Goal: Task Accomplishment & Management: Use online tool/utility

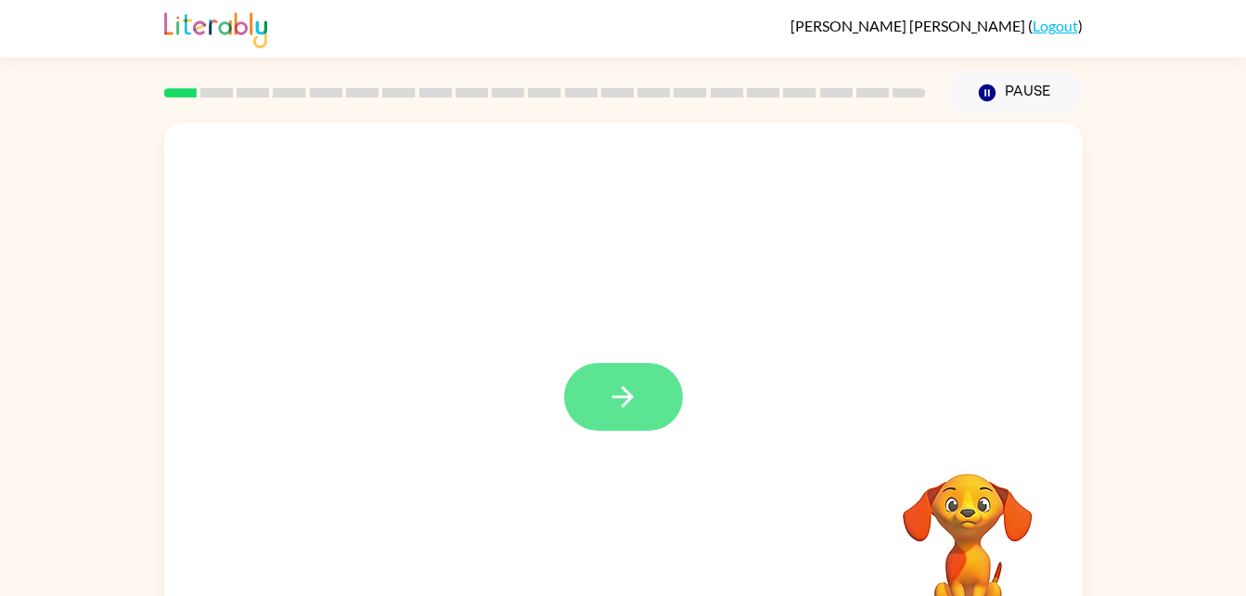
click at [619, 399] on icon "button" at bounding box center [623, 397] width 32 height 32
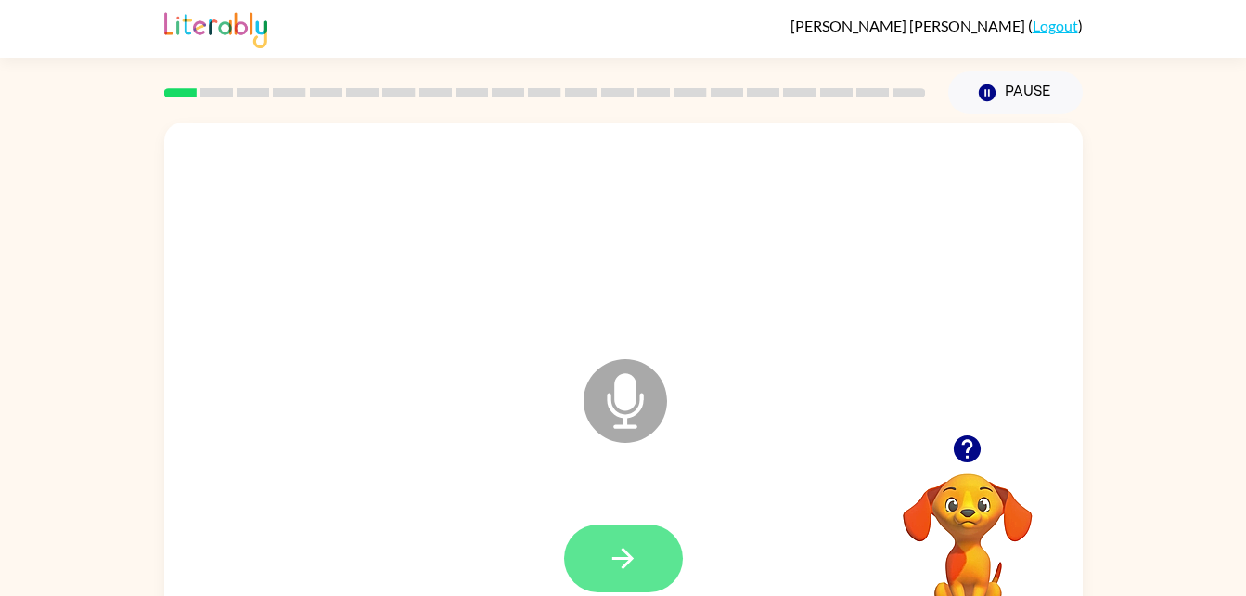
click at [659, 556] on button "button" at bounding box center [623, 558] width 119 height 68
click at [651, 401] on icon at bounding box center [626, 401] width 84 height 84
click at [642, 393] on icon at bounding box center [626, 401] width 84 height 84
click at [627, 416] on icon "Microphone The Microphone is here when it is your turn to talk" at bounding box center [718, 424] width 278 height 139
click at [624, 410] on icon "Microphone The Microphone is here when it is your turn to talk" at bounding box center [718, 424] width 278 height 139
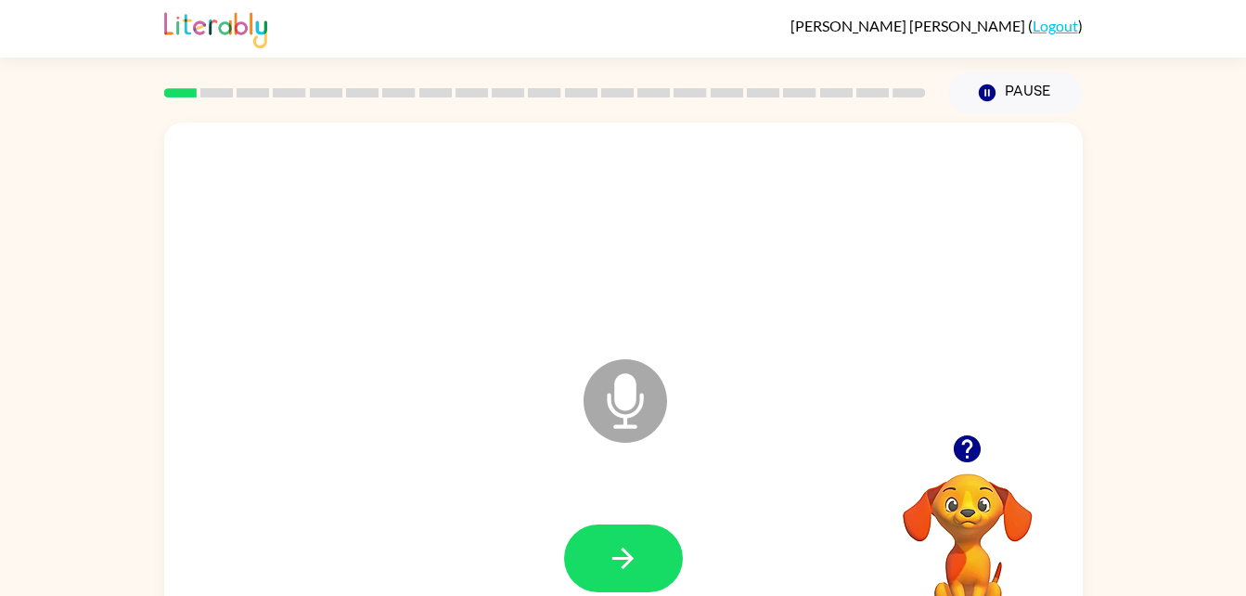
click at [635, 406] on icon at bounding box center [626, 401] width 84 height 84
click at [625, 412] on icon at bounding box center [626, 401] width 84 height 84
click at [651, 569] on button "button" at bounding box center [623, 558] width 119 height 68
click at [629, 412] on icon at bounding box center [626, 401] width 84 height 84
click at [637, 567] on icon "button" at bounding box center [623, 558] width 32 height 32
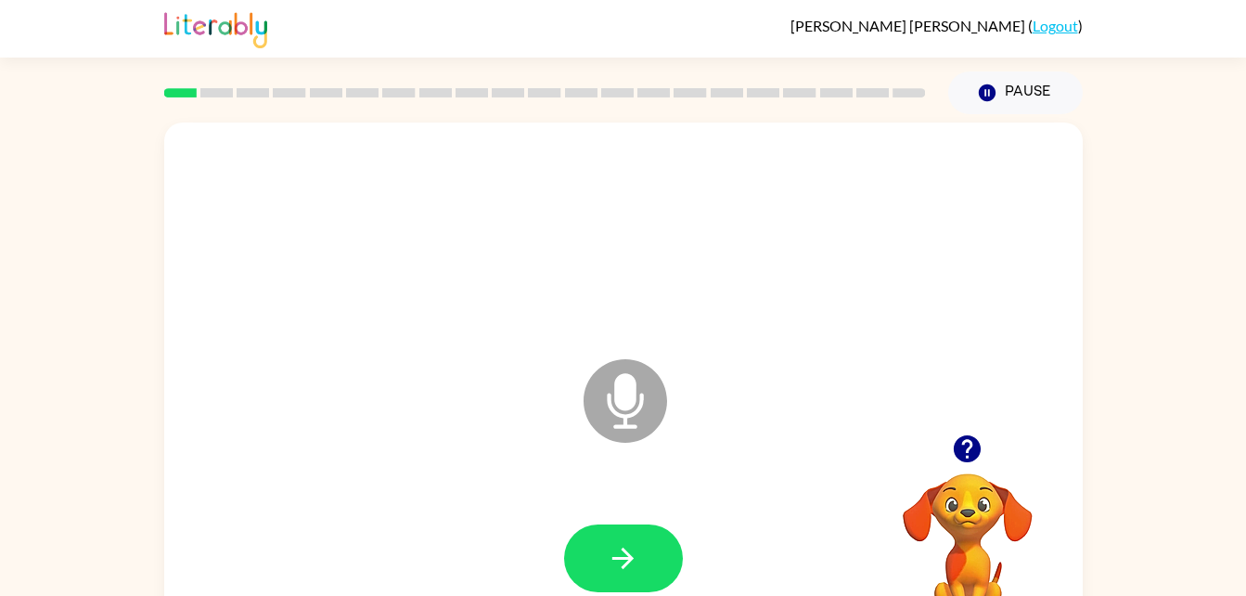
click at [613, 406] on icon at bounding box center [626, 401] width 84 height 84
click at [661, 552] on button "button" at bounding box center [623, 558] width 119 height 68
click at [618, 585] on button "button" at bounding box center [623, 558] width 119 height 68
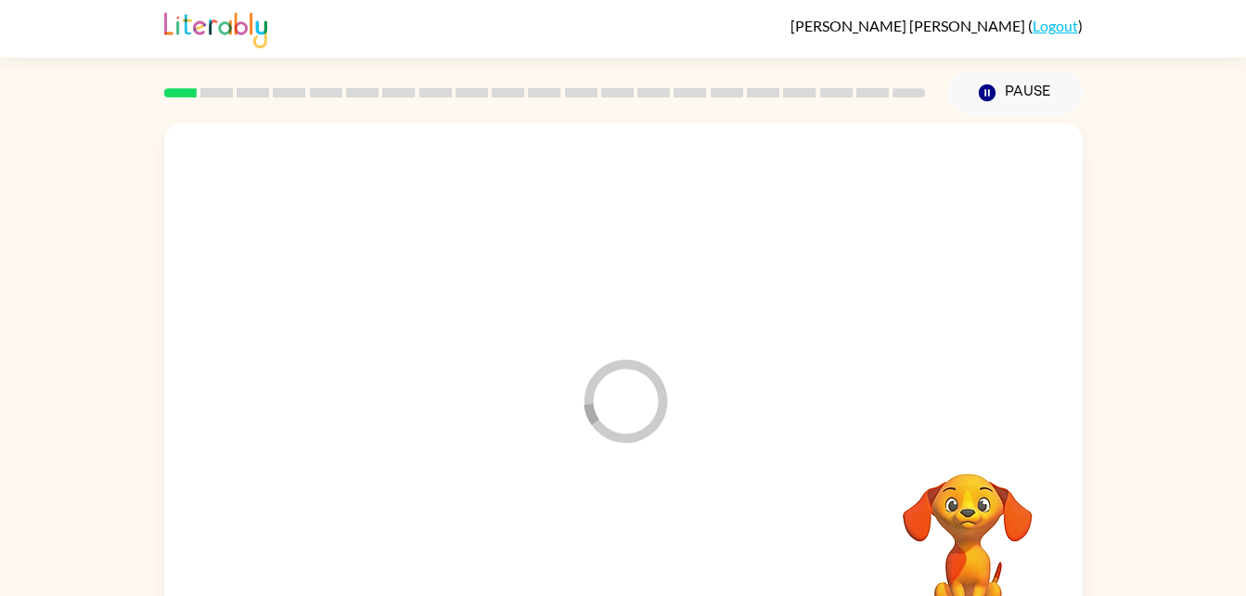
click at [639, 549] on div at bounding box center [624, 559] width 882 height 152
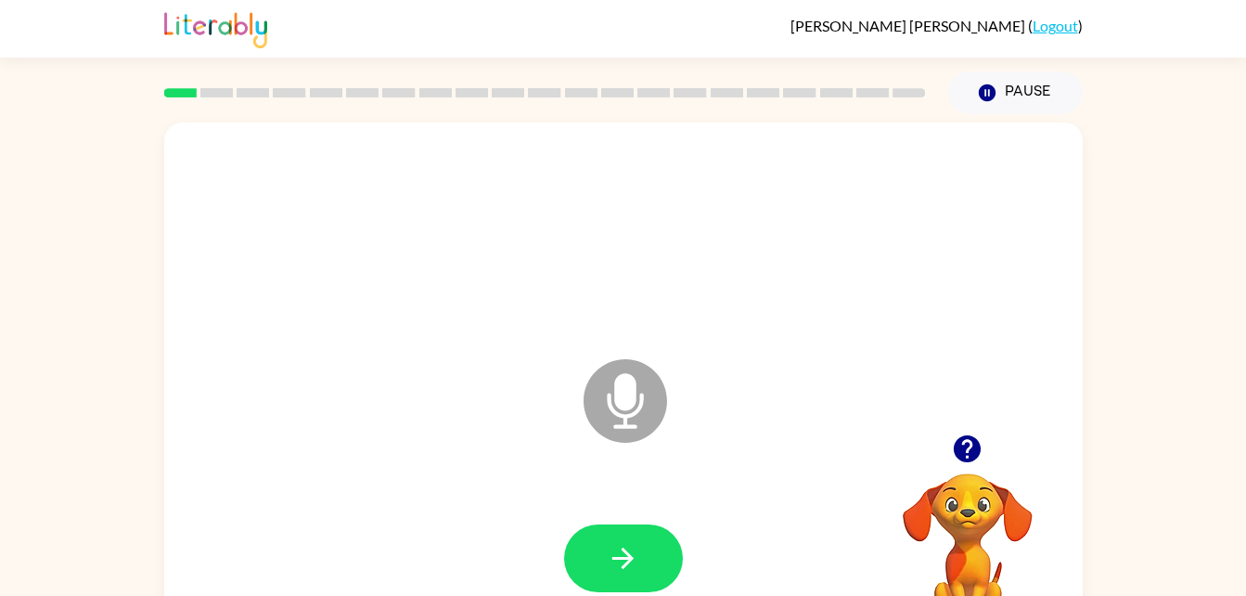
click at [582, 369] on icon "Microphone The Microphone is here when it is your turn to talk" at bounding box center [718, 424] width 278 height 139
click at [626, 386] on icon "Microphone The Microphone is here when it is your turn to talk" at bounding box center [718, 424] width 278 height 139
click at [627, 549] on icon "button" at bounding box center [623, 558] width 32 height 32
click at [667, 411] on icon "Microphone The Microphone is here when it is your turn to talk" at bounding box center [718, 424] width 278 height 139
click at [619, 542] on icon "button" at bounding box center [623, 558] width 32 height 32
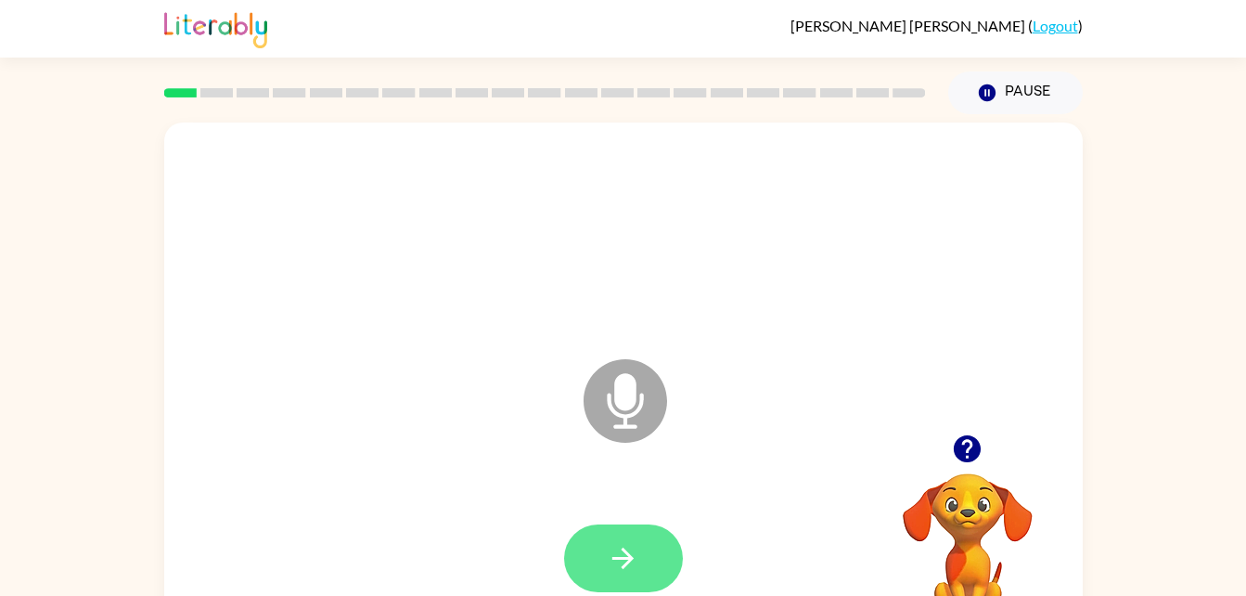
click at [626, 564] on icon "button" at bounding box center [623, 558] width 21 height 21
click at [626, 378] on icon "Microphone The Microphone is here when it is your turn to talk" at bounding box center [718, 424] width 278 height 139
click at [637, 542] on icon "button" at bounding box center [623, 558] width 32 height 32
click at [622, 417] on icon "Microphone The Microphone is here when it is your turn to talk" at bounding box center [718, 424] width 278 height 139
click at [626, 555] on icon "button" at bounding box center [623, 558] width 32 height 32
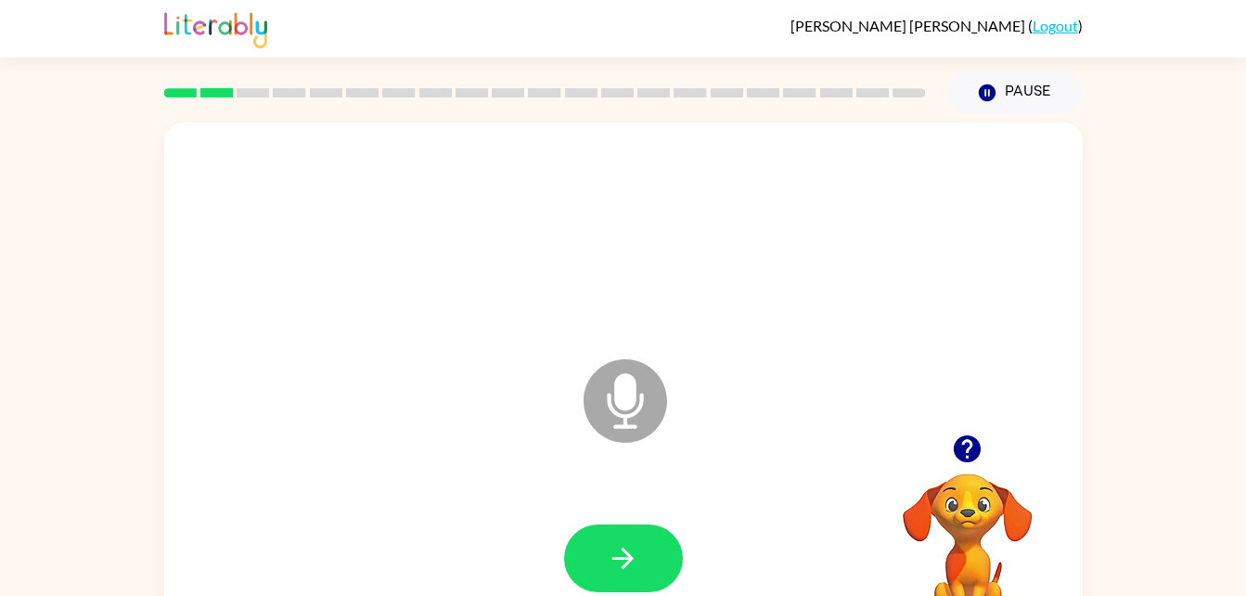
click at [602, 388] on icon at bounding box center [626, 401] width 84 height 84
click at [642, 399] on icon "Microphone The Microphone is here when it is your turn to talk" at bounding box center [718, 424] width 278 height 139
click at [632, 561] on icon "button" at bounding box center [623, 558] width 32 height 32
click at [639, 391] on icon at bounding box center [626, 401] width 84 height 84
click at [639, 546] on icon "button" at bounding box center [623, 558] width 32 height 32
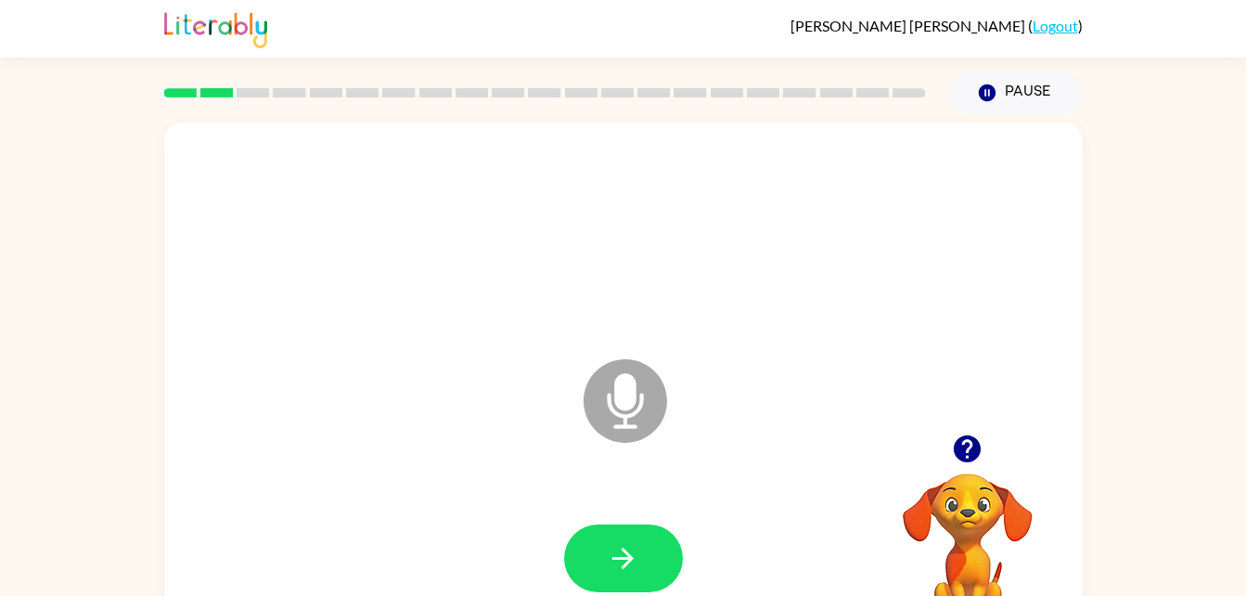
click at [657, 407] on icon at bounding box center [626, 401] width 84 height 84
click at [646, 574] on button "button" at bounding box center [623, 558] width 119 height 68
click at [615, 393] on icon "Microphone The Microphone is here when it is your turn to talk" at bounding box center [718, 424] width 278 height 139
click at [632, 546] on icon "button" at bounding box center [623, 558] width 32 height 32
click at [642, 403] on icon "Microphone The Microphone is here when it is your turn to talk" at bounding box center [718, 424] width 278 height 139
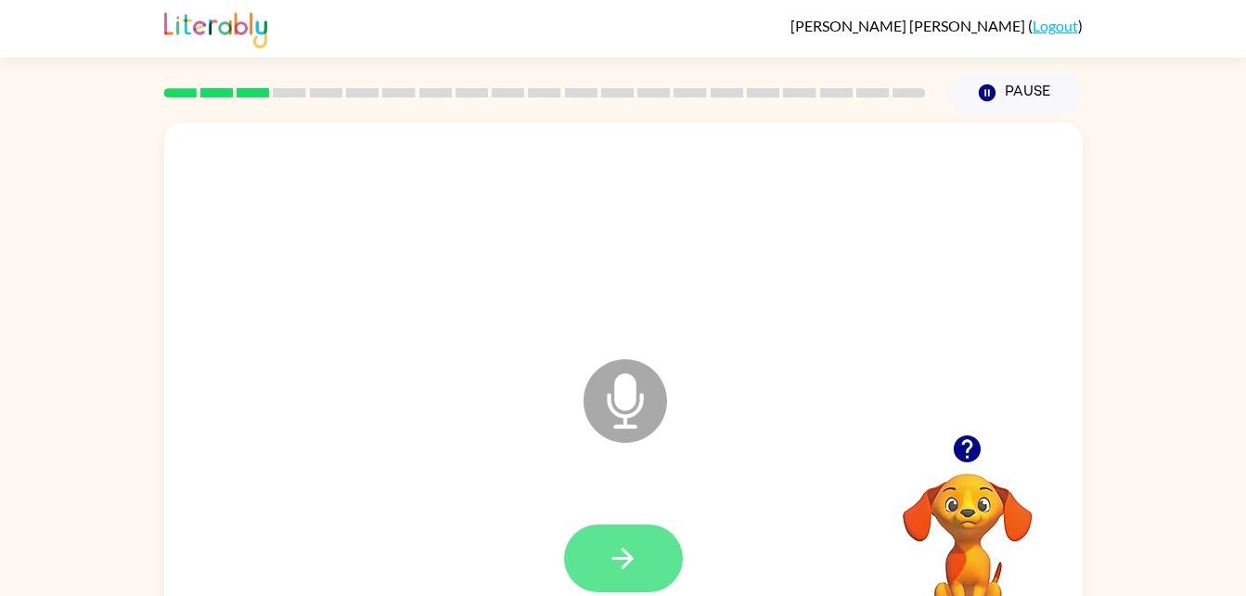
click at [629, 557] on icon "button" at bounding box center [623, 558] width 21 height 21
click at [623, 548] on icon "button" at bounding box center [623, 558] width 32 height 32
click at [613, 567] on icon "button" at bounding box center [623, 558] width 32 height 32
click at [631, 406] on icon "Microphone The Microphone is here when it is your turn to talk" at bounding box center [718, 424] width 278 height 139
click at [614, 545] on icon "button" at bounding box center [623, 558] width 32 height 32
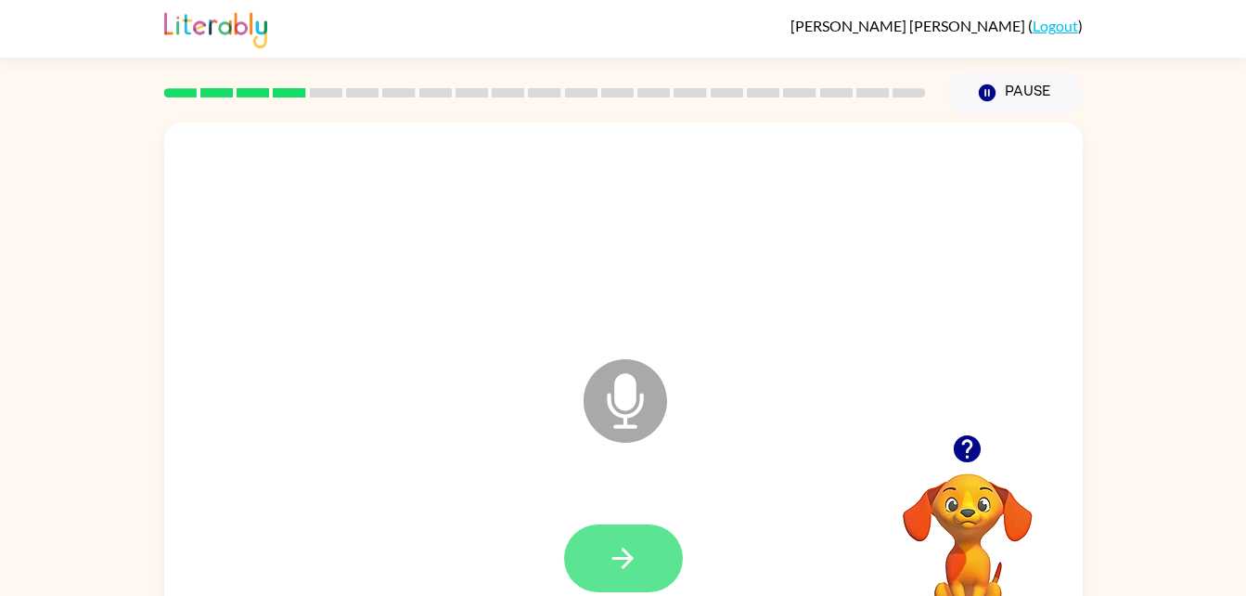
click at [642, 547] on button "button" at bounding box center [623, 558] width 119 height 68
click at [643, 562] on button "button" at bounding box center [623, 558] width 119 height 68
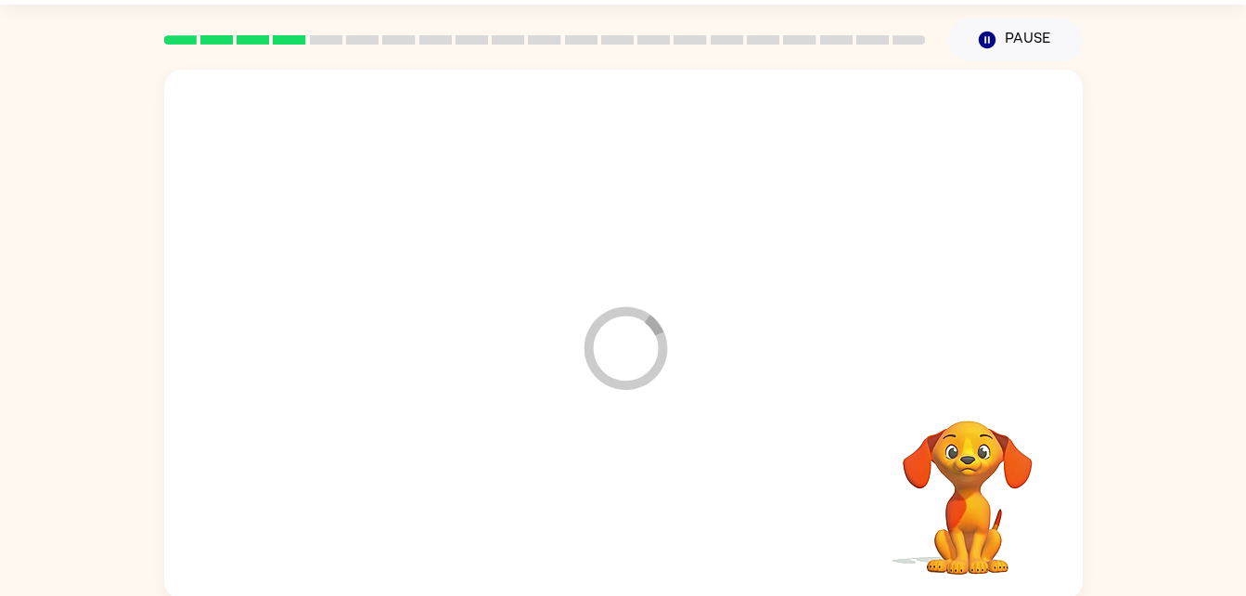
scroll to position [57, 0]
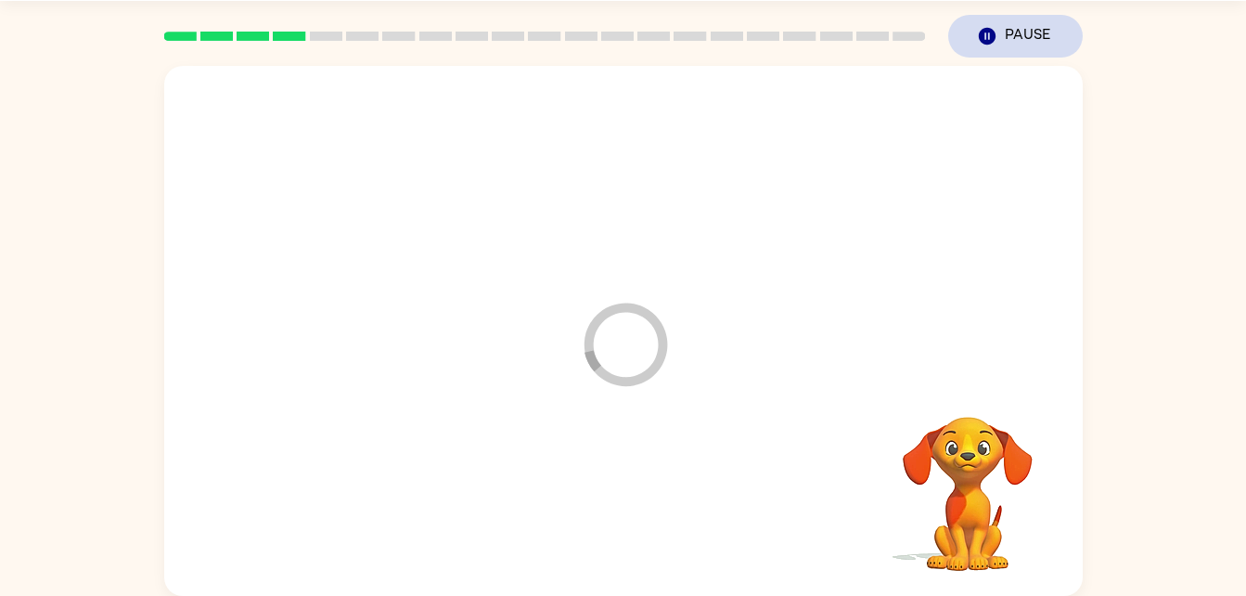
click at [1049, 28] on button "Pause Pause" at bounding box center [1015, 36] width 135 height 43
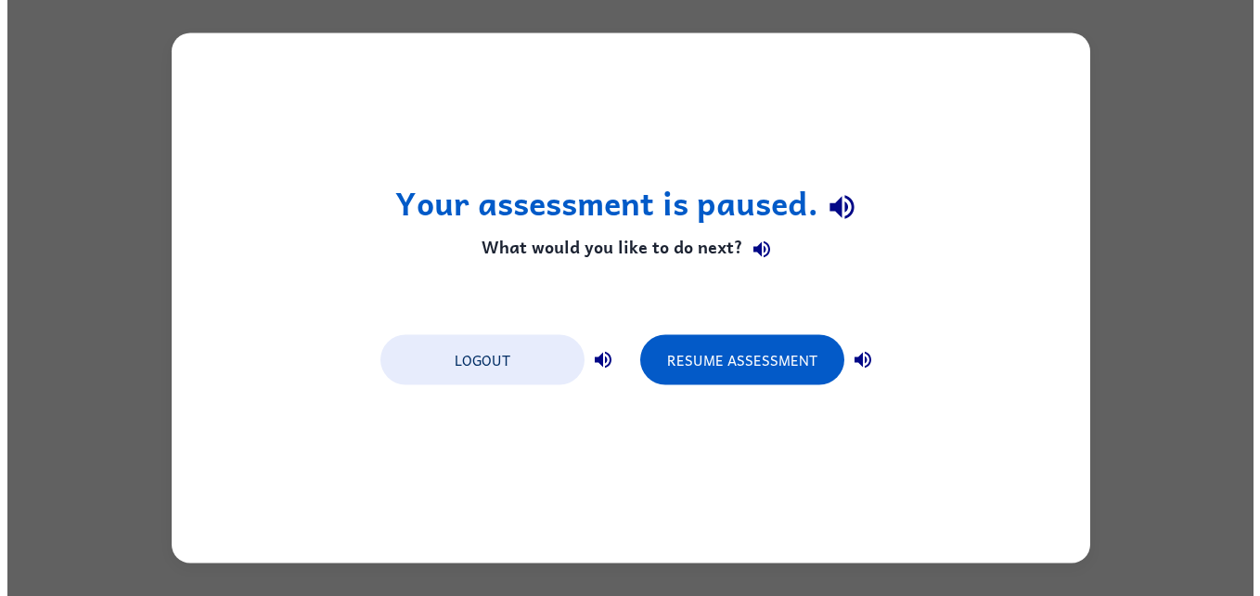
scroll to position [0, 0]
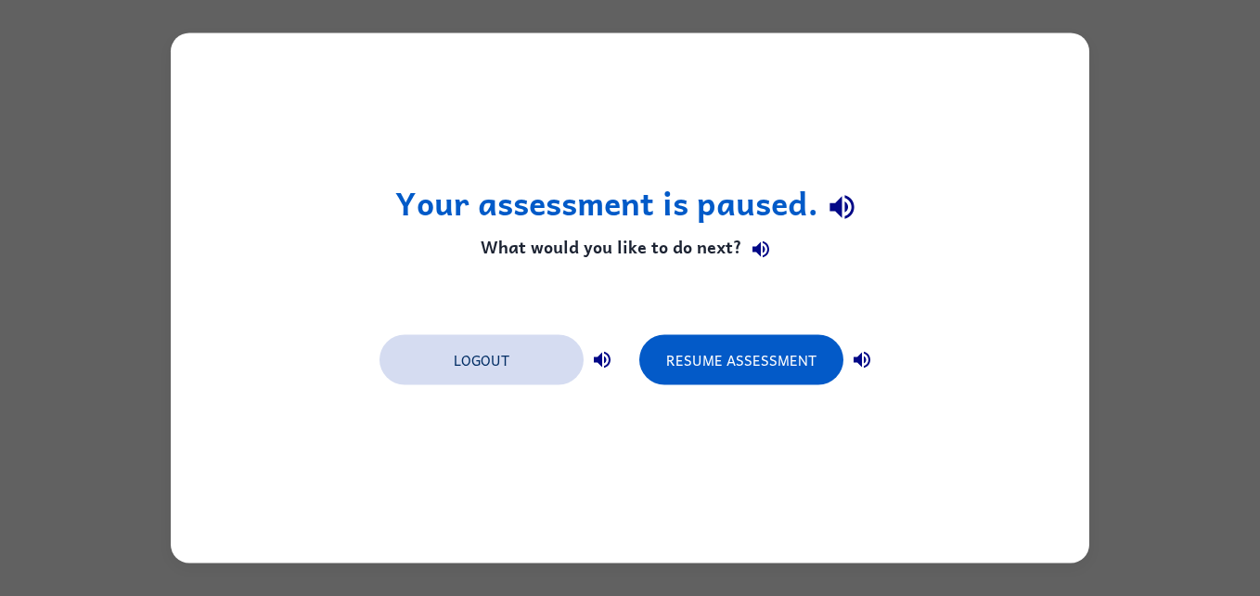
click at [509, 364] on button "Logout" at bounding box center [482, 360] width 204 height 50
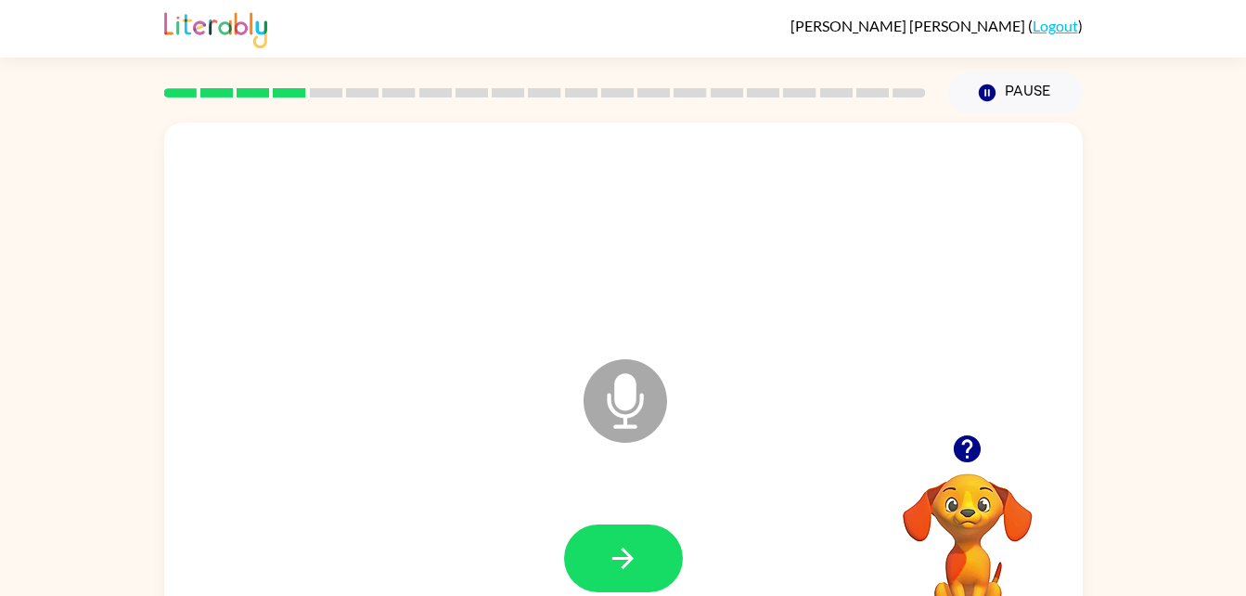
scroll to position [57, 0]
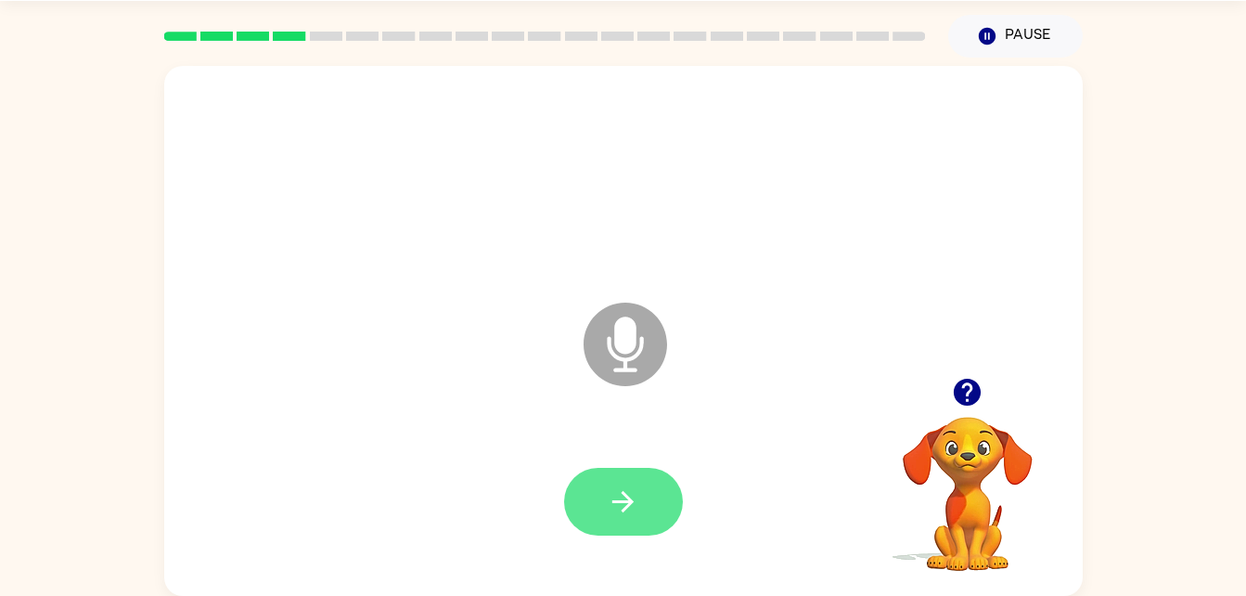
click at [629, 512] on icon "button" at bounding box center [623, 501] width 32 height 32
click at [640, 344] on icon "Microphone The Microphone is here when it is your turn to talk" at bounding box center [718, 367] width 278 height 139
click at [624, 497] on icon "button" at bounding box center [623, 501] width 32 height 32
click at [640, 486] on button "button" at bounding box center [623, 502] width 119 height 68
click at [630, 331] on icon "Microphone The Microphone is here when it is your turn to talk" at bounding box center [718, 367] width 278 height 139
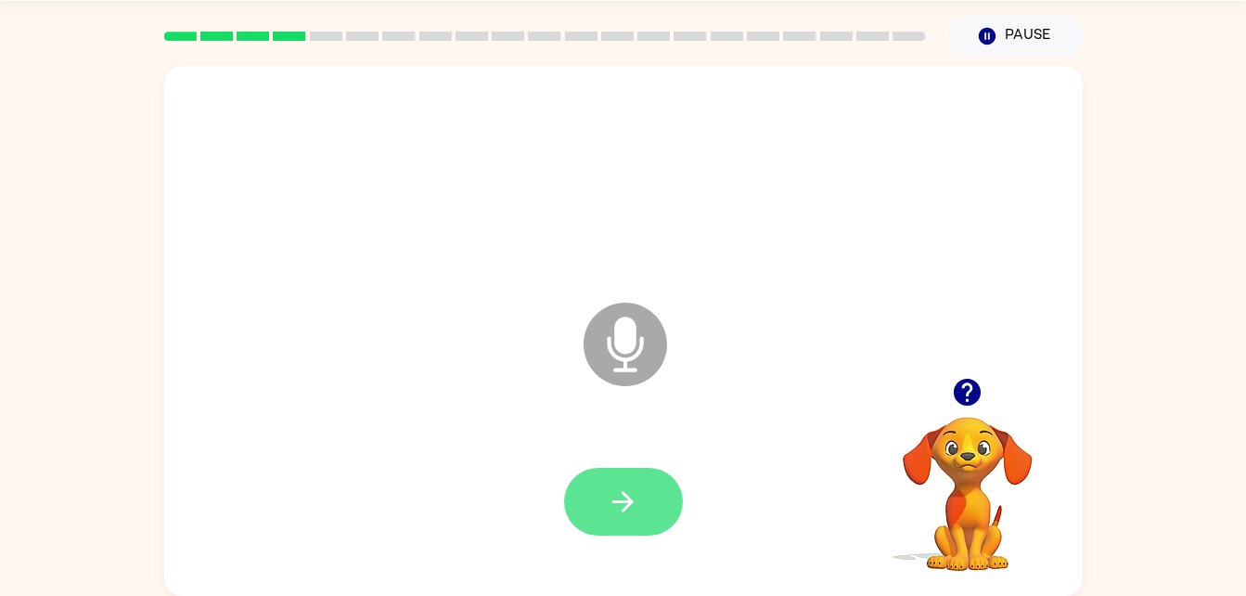
click at [640, 510] on button "button" at bounding box center [623, 502] width 119 height 68
click at [666, 531] on div at bounding box center [623, 502] width 119 height 68
click at [627, 516] on icon "button" at bounding box center [623, 501] width 32 height 32
click at [636, 497] on icon "button" at bounding box center [623, 501] width 32 height 32
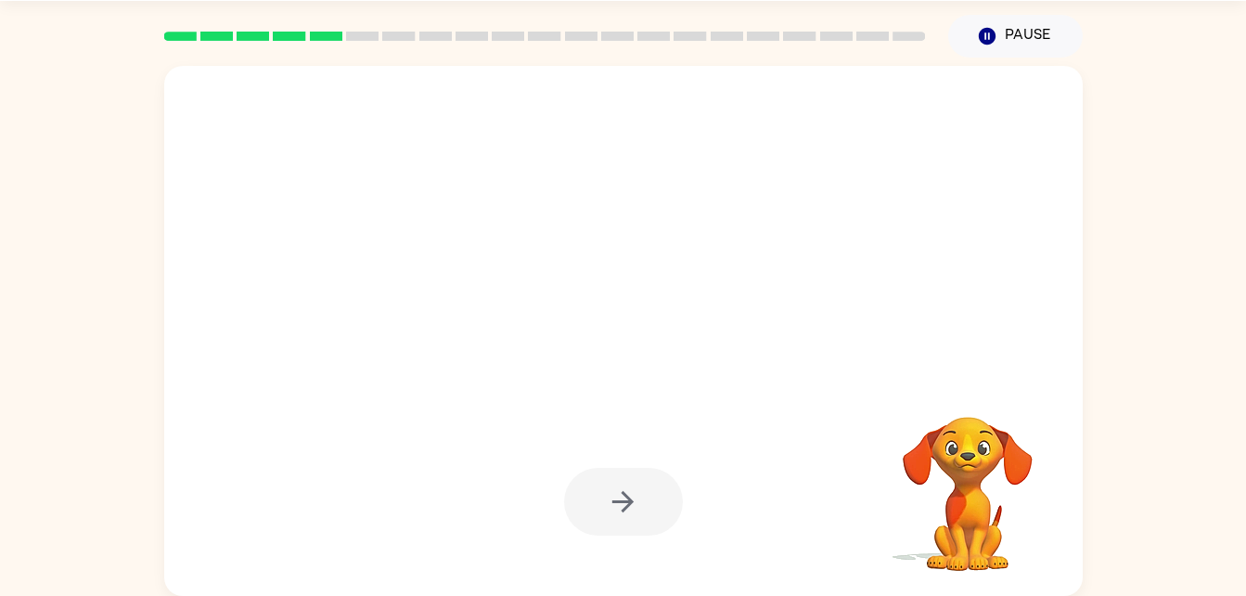
click at [608, 501] on div at bounding box center [623, 502] width 119 height 68
click at [613, 481] on div at bounding box center [623, 502] width 119 height 68
click at [622, 494] on div at bounding box center [623, 502] width 119 height 68
click at [617, 509] on div at bounding box center [623, 502] width 119 height 68
click at [640, 504] on div at bounding box center [623, 502] width 119 height 68
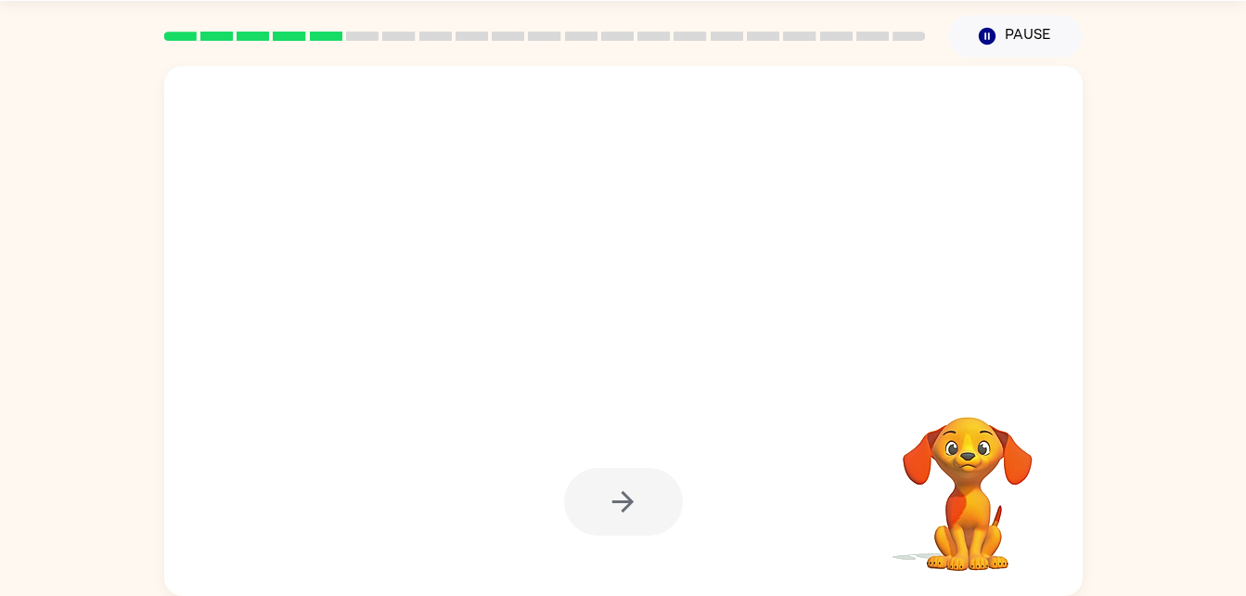
click at [644, 506] on div at bounding box center [623, 502] width 119 height 68
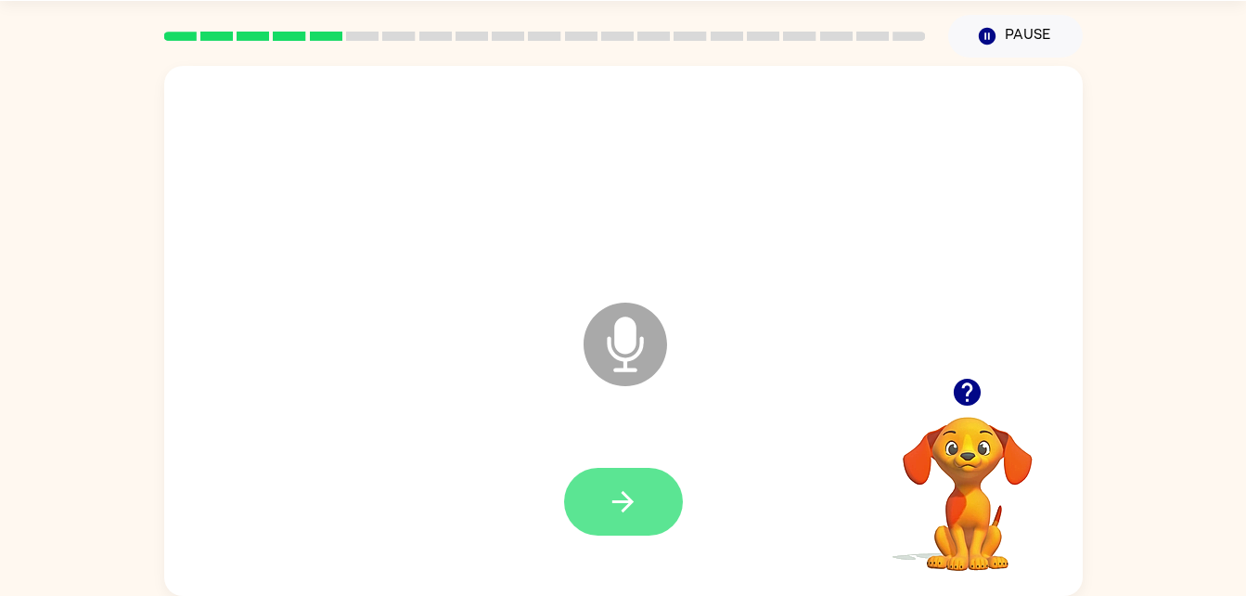
click at [641, 510] on button "button" at bounding box center [623, 502] width 119 height 68
click at [627, 496] on icon "button" at bounding box center [623, 501] width 21 height 21
click at [639, 493] on icon "button" at bounding box center [623, 501] width 32 height 32
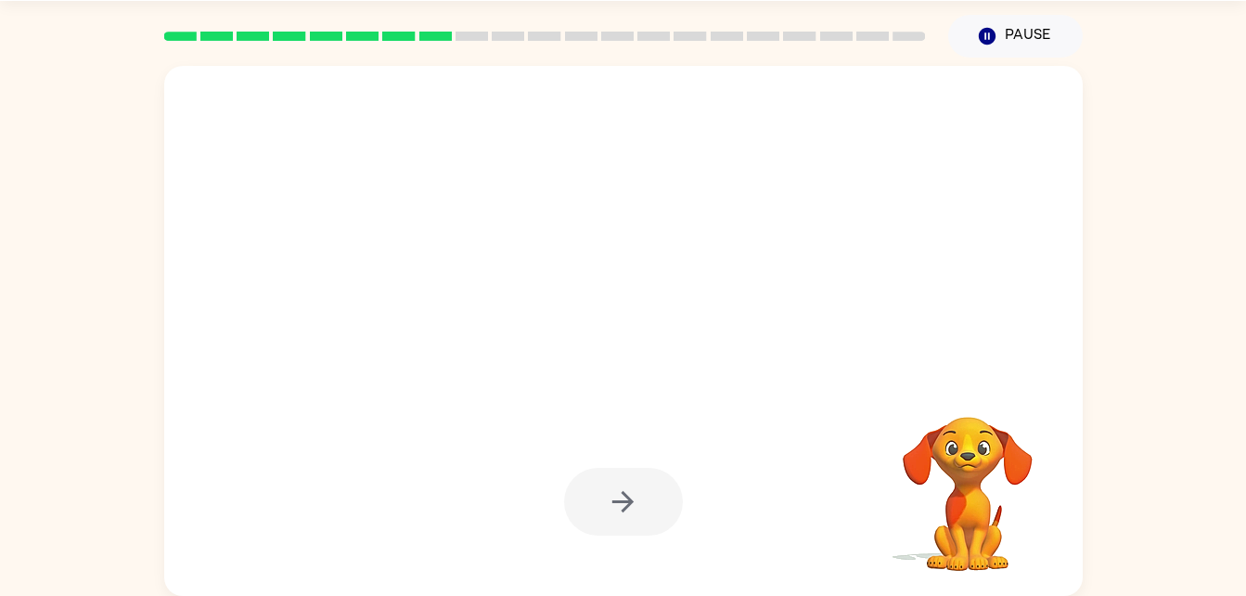
click at [649, 508] on div at bounding box center [623, 502] width 119 height 68
click at [648, 508] on div at bounding box center [623, 502] width 119 height 68
click at [647, 498] on div at bounding box center [623, 502] width 119 height 68
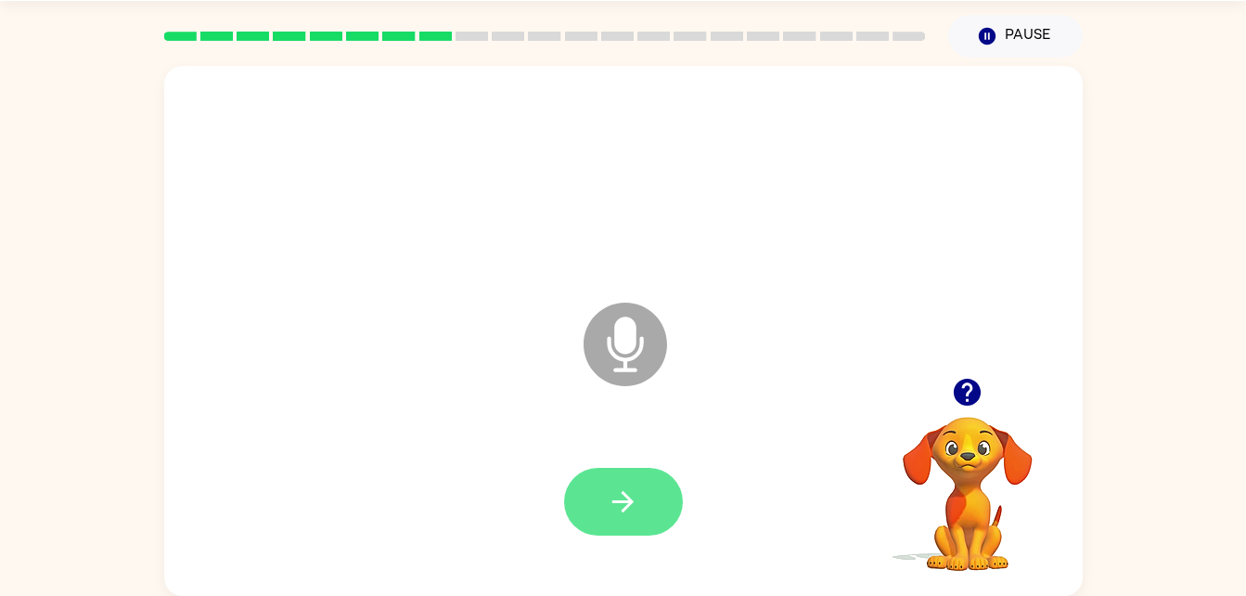
click at [630, 510] on icon "button" at bounding box center [623, 501] width 32 height 32
click at [627, 504] on icon "button" at bounding box center [623, 501] width 32 height 32
click at [631, 506] on icon "button" at bounding box center [623, 501] width 32 height 32
click at [631, 504] on icon "button" at bounding box center [623, 501] width 21 height 21
click at [621, 358] on icon "Microphone The Microphone is here when it is your turn to talk" at bounding box center [718, 367] width 278 height 139
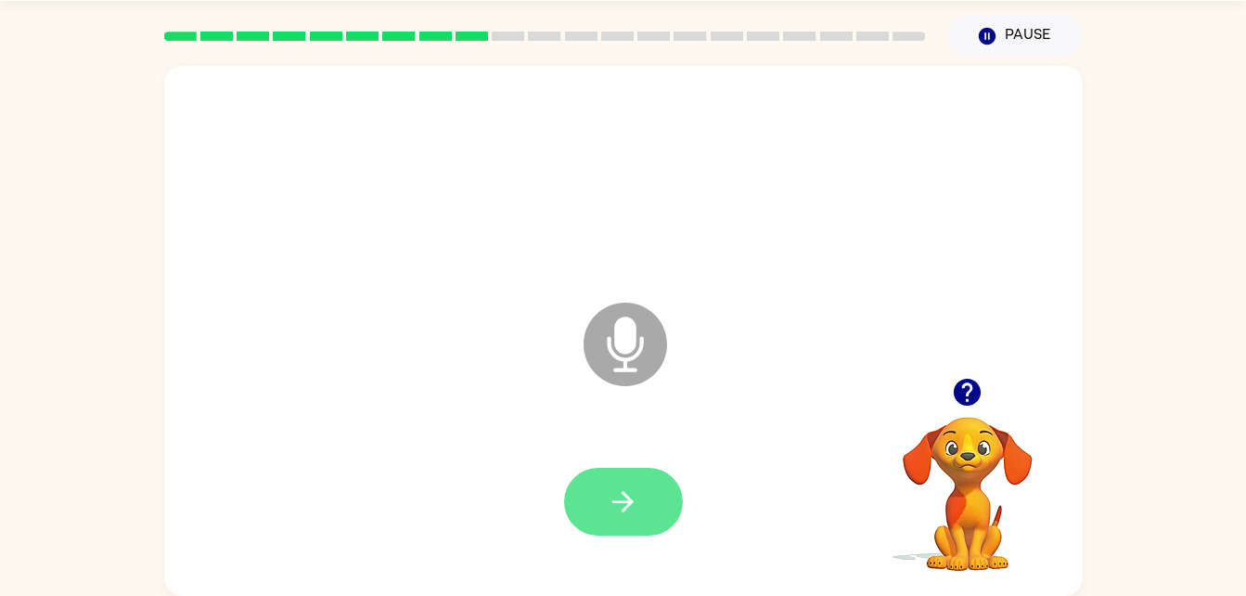
click at [616, 493] on icon "button" at bounding box center [623, 501] width 32 height 32
click at [647, 346] on icon at bounding box center [626, 345] width 84 height 84
click at [633, 488] on icon "button" at bounding box center [623, 501] width 32 height 32
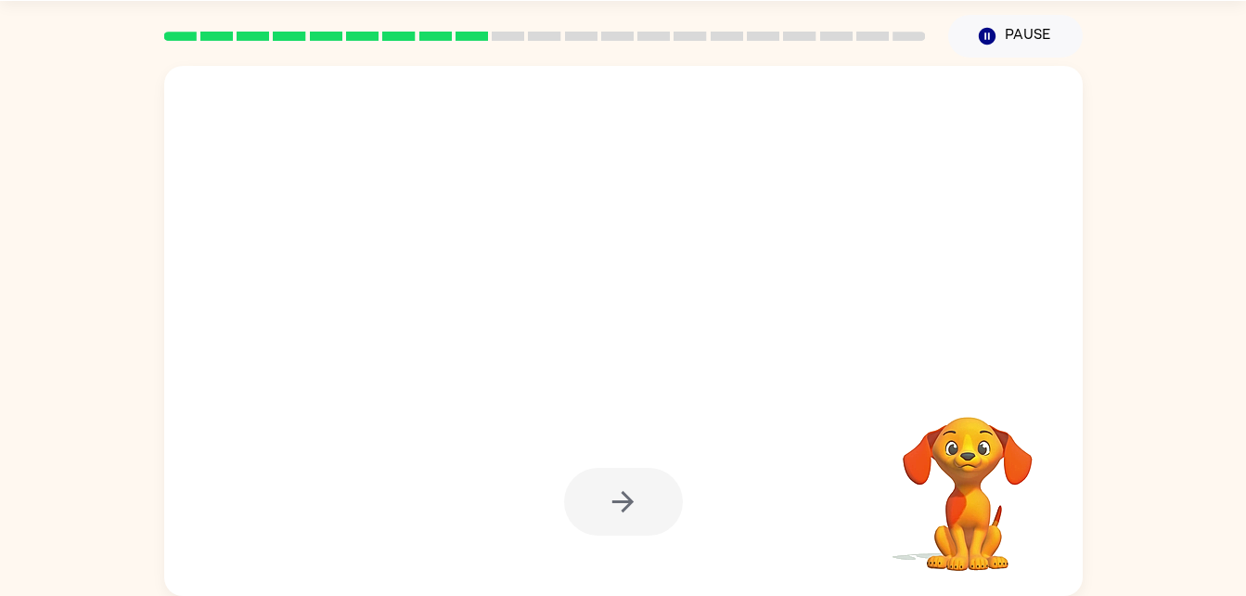
click at [635, 499] on div at bounding box center [623, 502] width 119 height 68
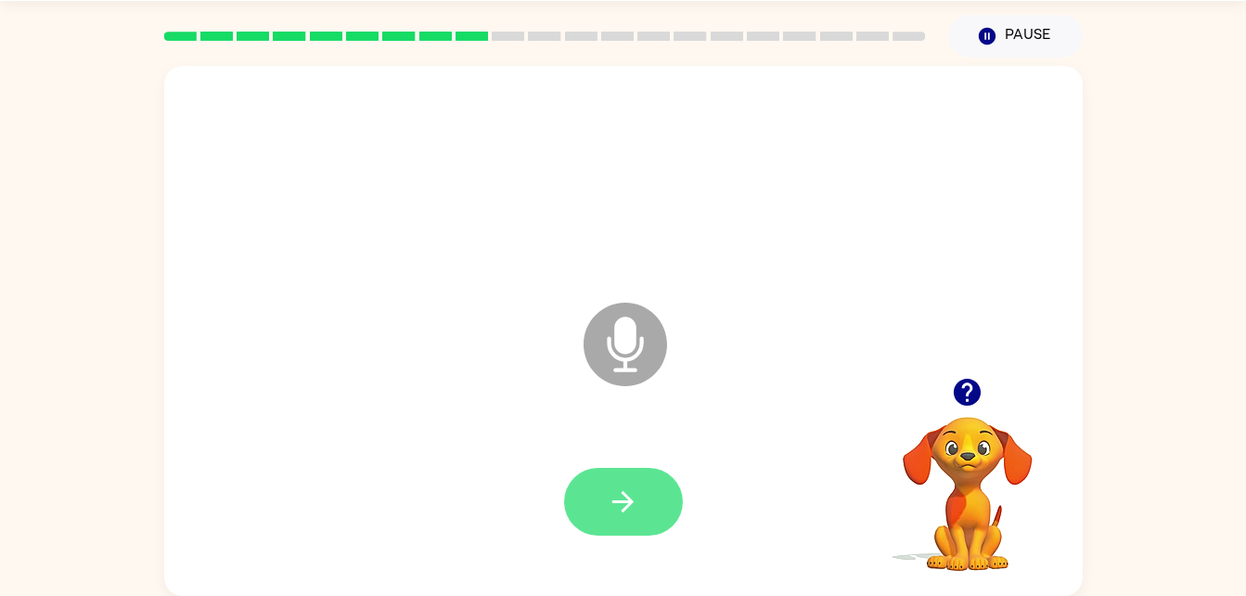
click at [613, 500] on icon "button" at bounding box center [623, 501] width 21 height 21
click at [639, 501] on icon "button" at bounding box center [623, 501] width 32 height 32
click at [639, 510] on icon "button" at bounding box center [623, 501] width 32 height 32
click at [577, 309] on div "Microphone The Microphone is here when it is your turn to talk" at bounding box center [579, 297] width 793 height 67
click at [635, 362] on icon at bounding box center [626, 345] width 84 height 84
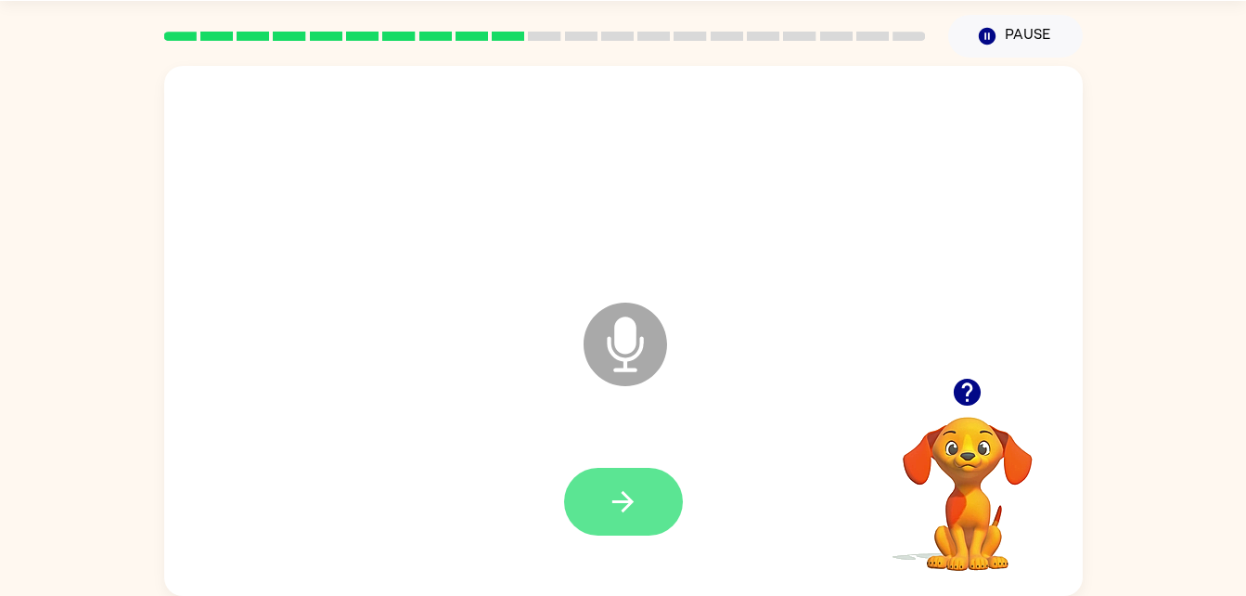
click at [619, 483] on button "button" at bounding box center [623, 502] width 119 height 68
click at [622, 355] on icon at bounding box center [626, 345] width 84 height 84
click at [621, 508] on icon "button" at bounding box center [623, 501] width 32 height 32
click at [615, 490] on icon "button" at bounding box center [623, 501] width 32 height 32
click at [622, 498] on icon "button" at bounding box center [623, 501] width 32 height 32
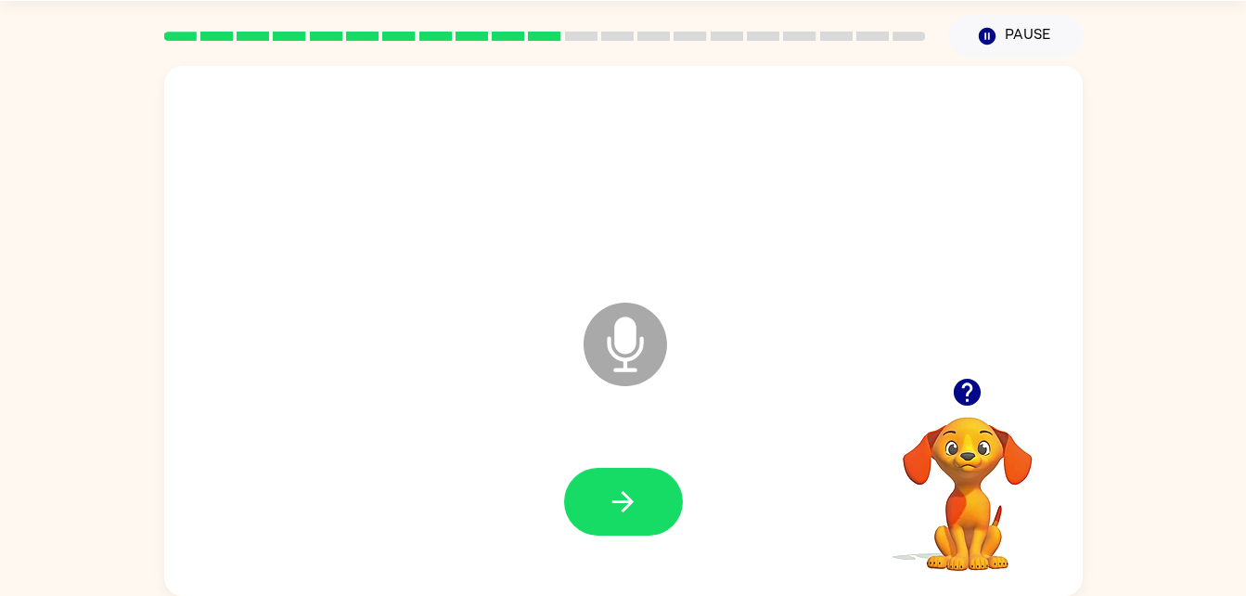
click at [644, 341] on icon at bounding box center [626, 345] width 84 height 84
click at [621, 491] on icon "button" at bounding box center [623, 501] width 32 height 32
click at [635, 343] on icon "Microphone The Microphone is here when it is your turn to talk" at bounding box center [718, 367] width 278 height 139
click at [795, 289] on div "Microphone The Microphone is here when it is your turn to talk" at bounding box center [579, 297] width 793 height 67
click at [624, 526] on button "button" at bounding box center [623, 502] width 119 height 68
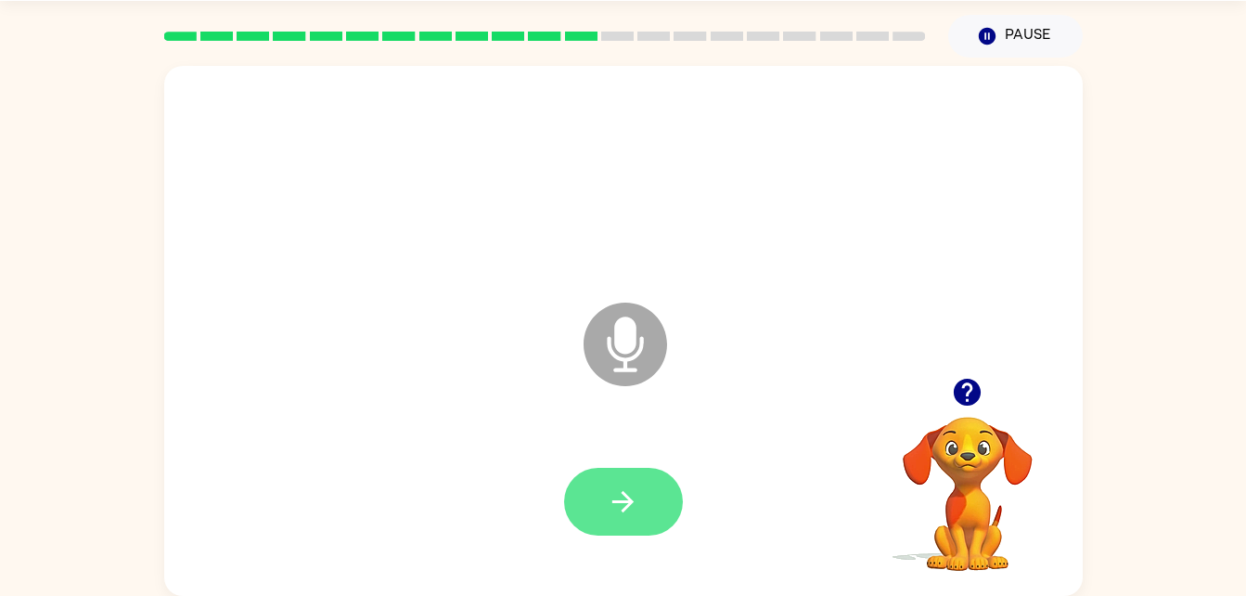
click at [632, 520] on button "button" at bounding box center [623, 502] width 119 height 68
click at [630, 346] on icon "Microphone The Microphone is here when it is your turn to talk" at bounding box center [718, 367] width 278 height 139
click at [639, 504] on icon "button" at bounding box center [623, 501] width 32 height 32
click at [637, 518] on button "button" at bounding box center [623, 502] width 119 height 68
click at [608, 499] on icon "button" at bounding box center [623, 501] width 32 height 32
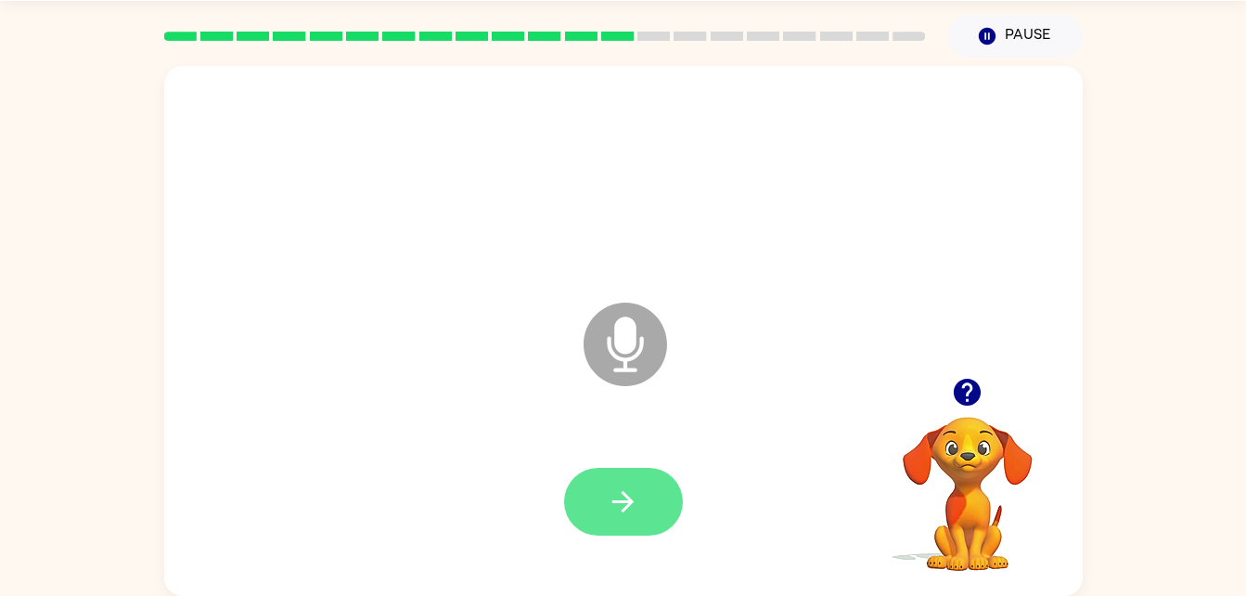
click at [622, 510] on icon "button" at bounding box center [623, 501] width 32 height 32
click at [631, 358] on icon "Microphone The Microphone is here when it is your turn to talk" at bounding box center [718, 367] width 278 height 139
click at [648, 495] on button "button" at bounding box center [623, 502] width 119 height 68
click at [639, 485] on icon "button" at bounding box center [623, 501] width 32 height 32
click at [629, 367] on icon at bounding box center [626, 345] width 84 height 84
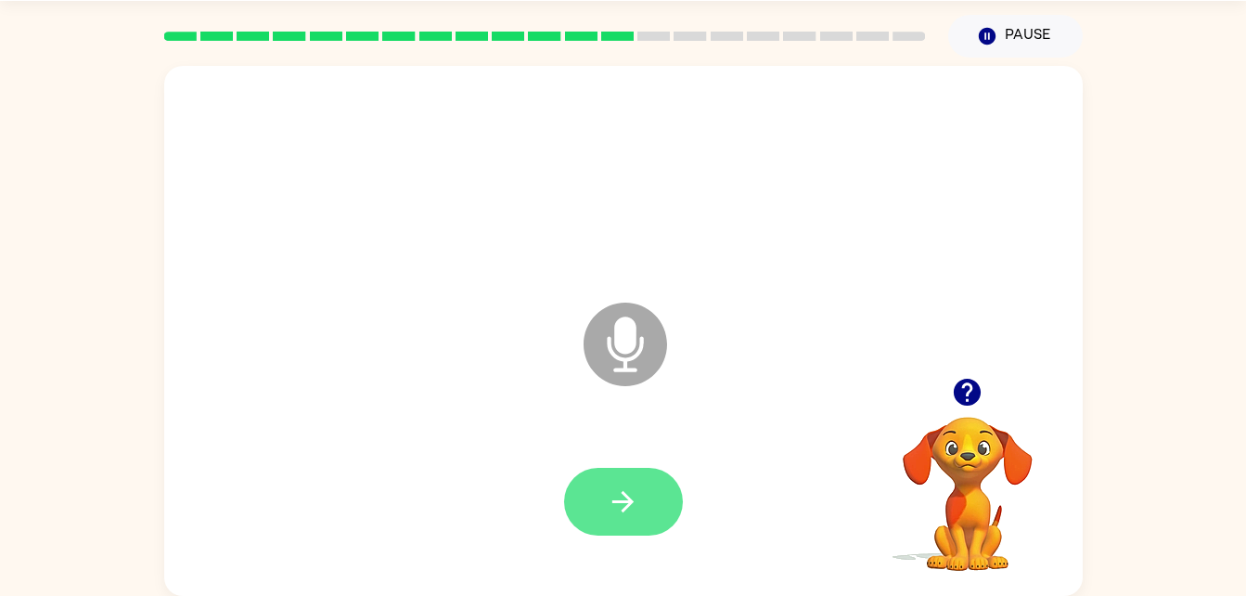
click at [641, 502] on button "button" at bounding box center [623, 502] width 119 height 68
click at [649, 517] on button "button" at bounding box center [623, 502] width 119 height 68
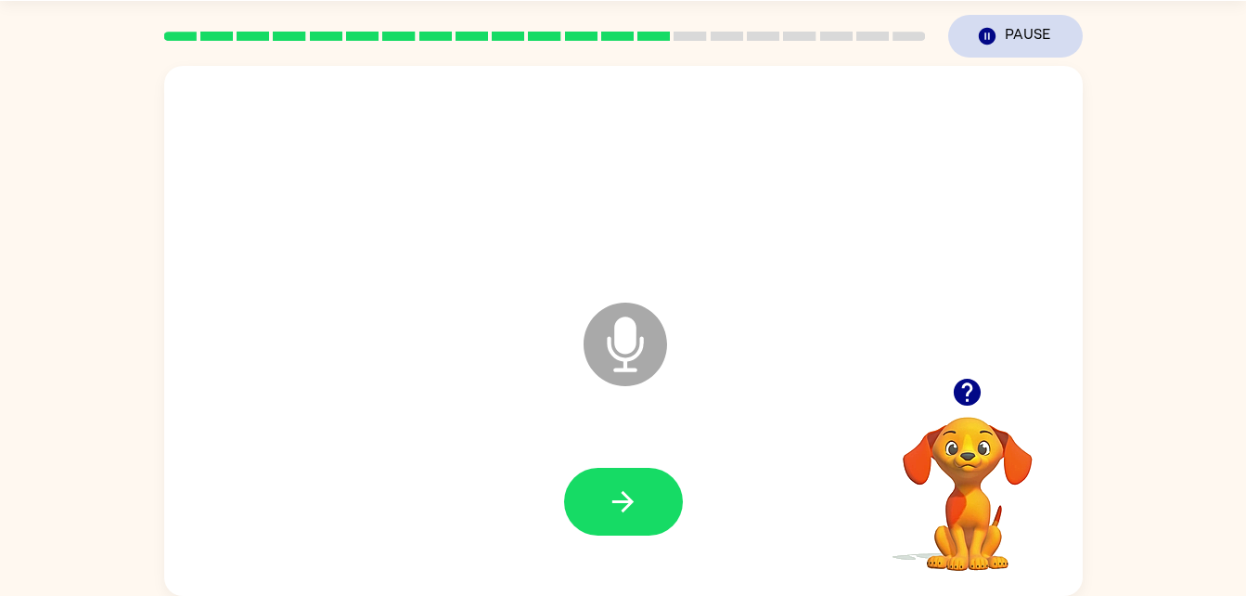
click at [1006, 34] on button "Pause Pause" at bounding box center [1015, 36] width 135 height 43
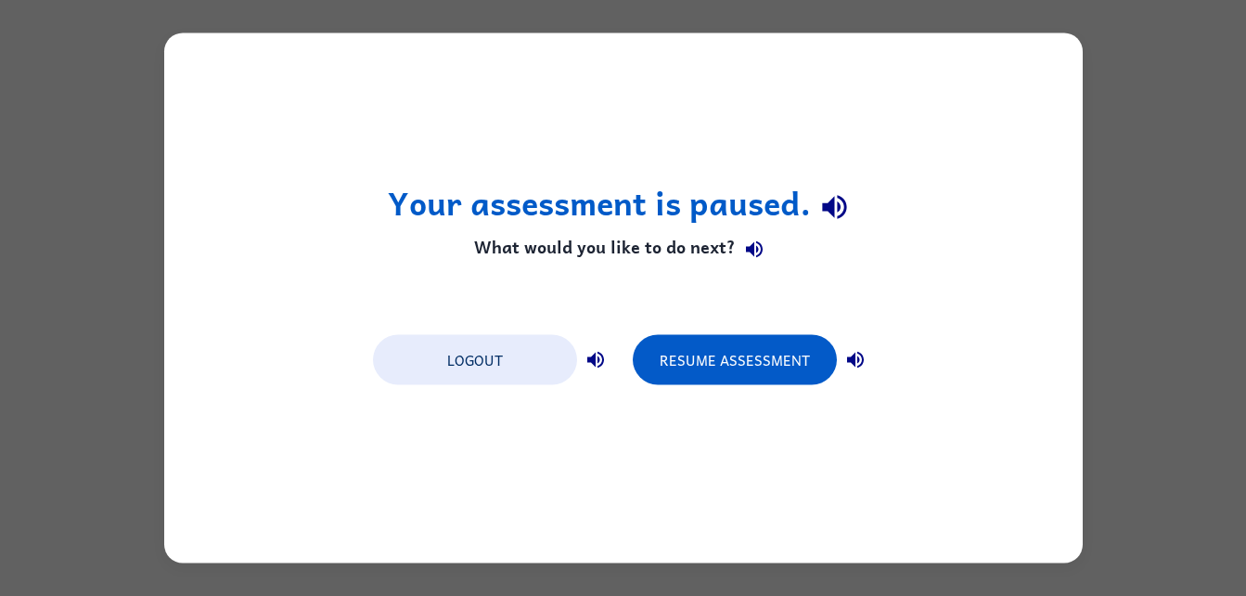
scroll to position [0, 0]
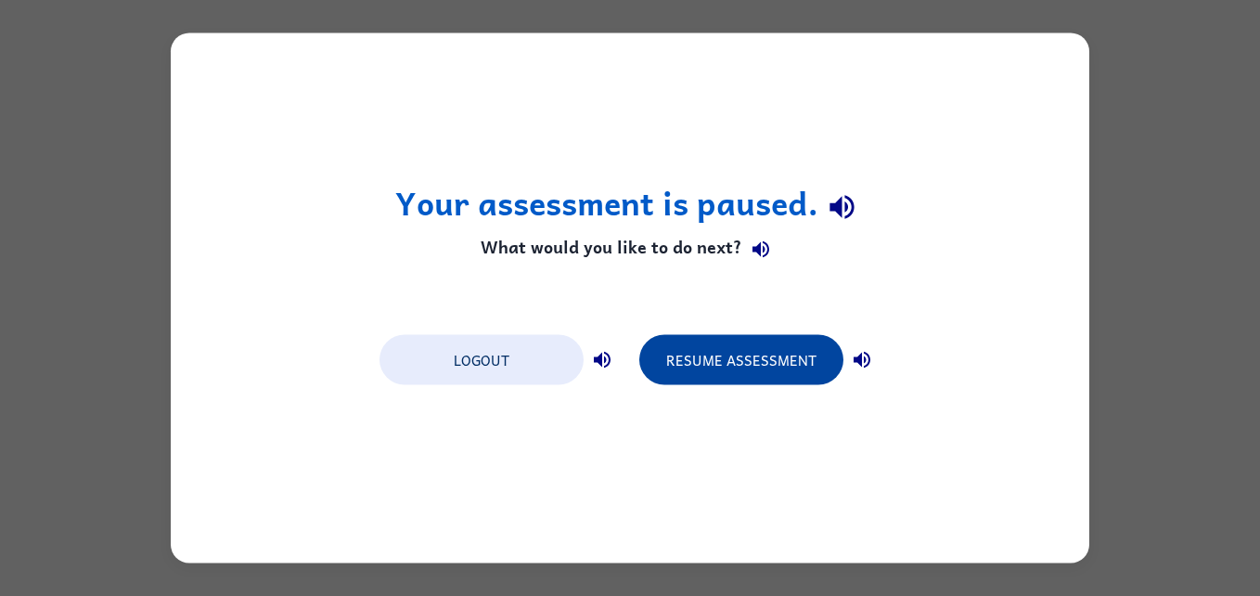
click at [763, 369] on button "Resume Assessment" at bounding box center [741, 360] width 204 height 50
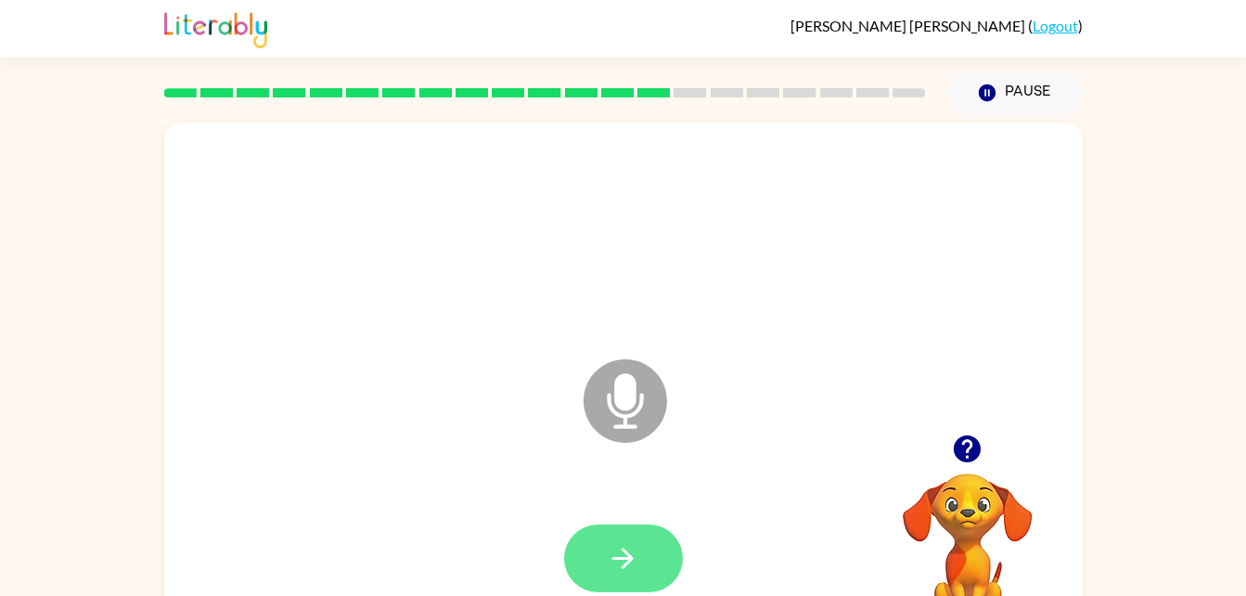
click at [629, 564] on icon "button" at bounding box center [623, 558] width 32 height 32
click at [655, 394] on icon at bounding box center [626, 401] width 84 height 84
click at [624, 557] on icon "button" at bounding box center [623, 558] width 21 height 21
click at [633, 554] on icon "button" at bounding box center [623, 558] width 32 height 32
click at [604, 402] on icon at bounding box center [626, 401] width 84 height 84
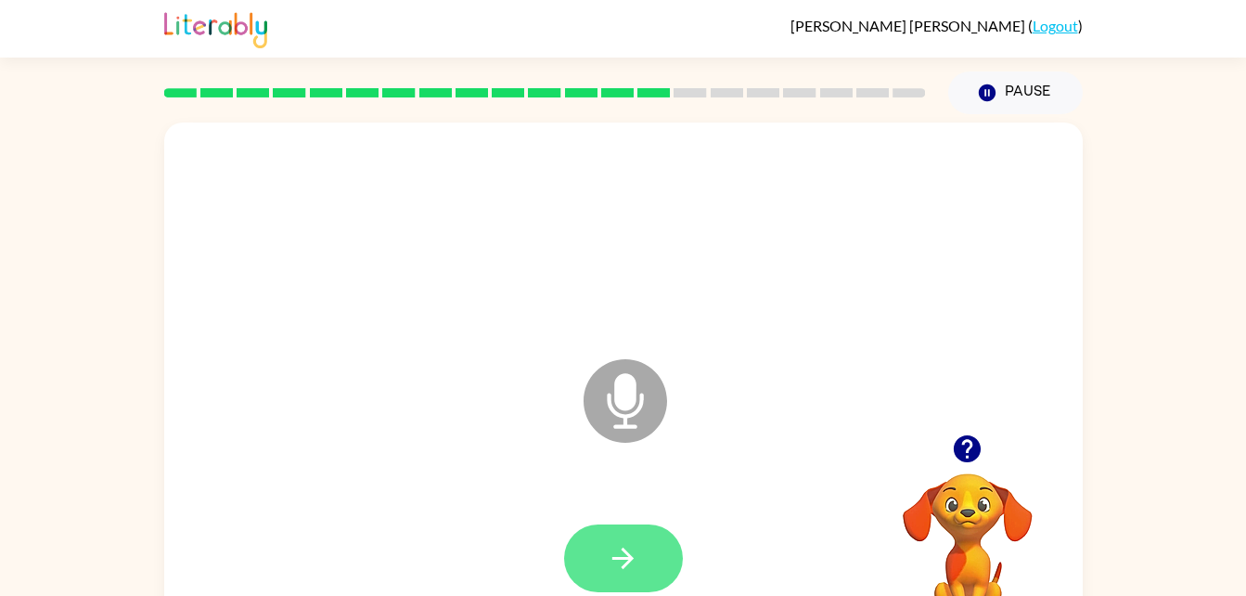
click at [663, 546] on button "button" at bounding box center [623, 558] width 119 height 68
click at [643, 551] on button "button" at bounding box center [623, 558] width 119 height 68
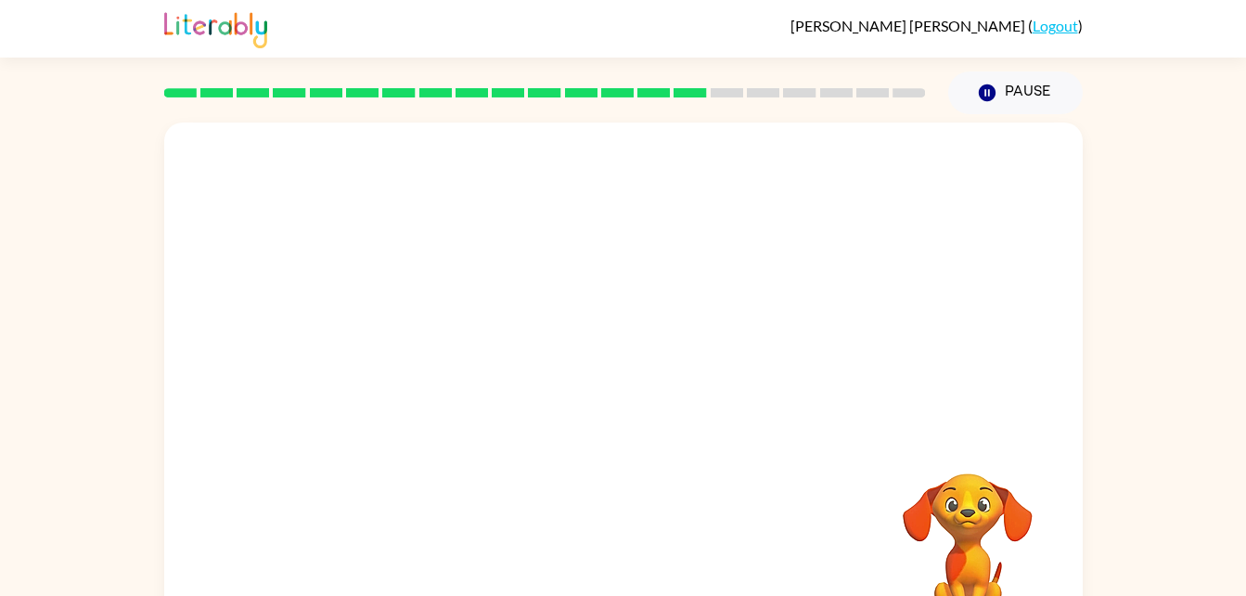
scroll to position [57, 0]
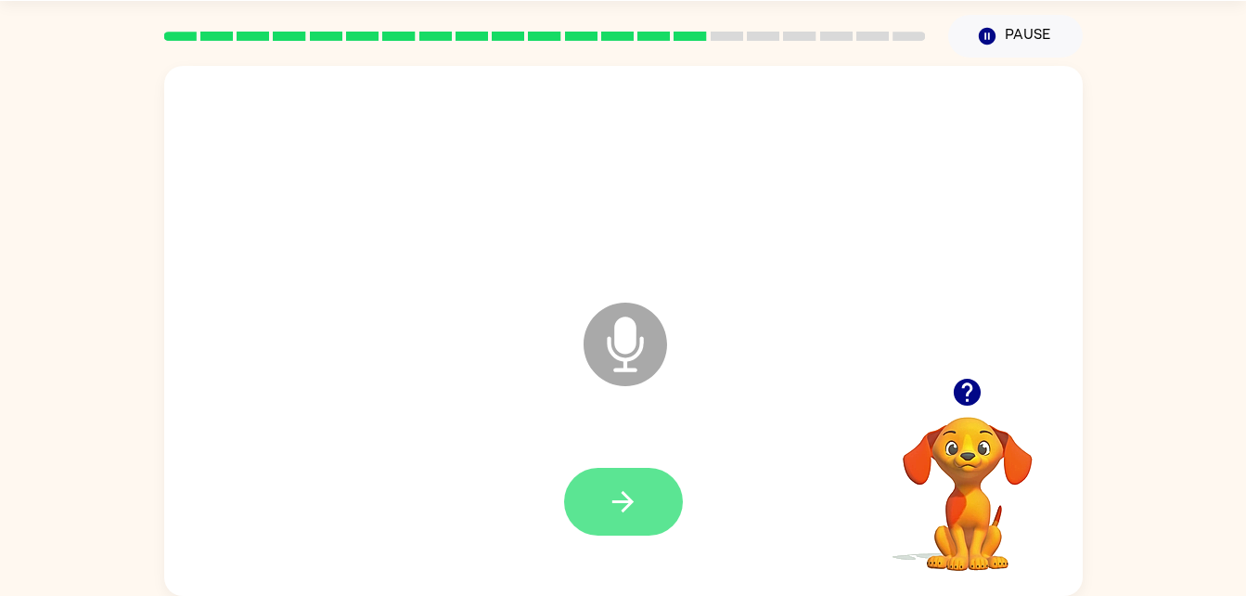
click at [632, 506] on icon "button" at bounding box center [623, 501] width 32 height 32
click at [645, 335] on icon at bounding box center [626, 345] width 84 height 84
click at [631, 487] on icon "button" at bounding box center [623, 501] width 32 height 32
click at [639, 495] on button "button" at bounding box center [623, 502] width 119 height 68
click at [618, 506] on icon "button" at bounding box center [623, 501] width 32 height 32
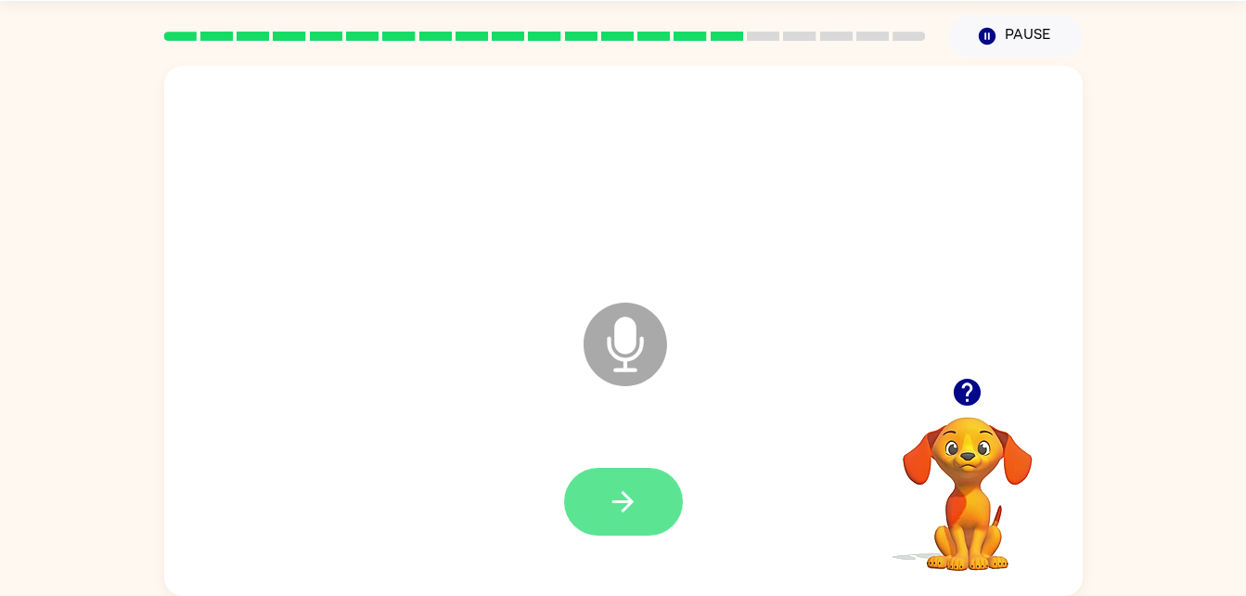
click at [642, 493] on button "button" at bounding box center [623, 502] width 119 height 68
click at [636, 346] on icon at bounding box center [626, 345] width 84 height 84
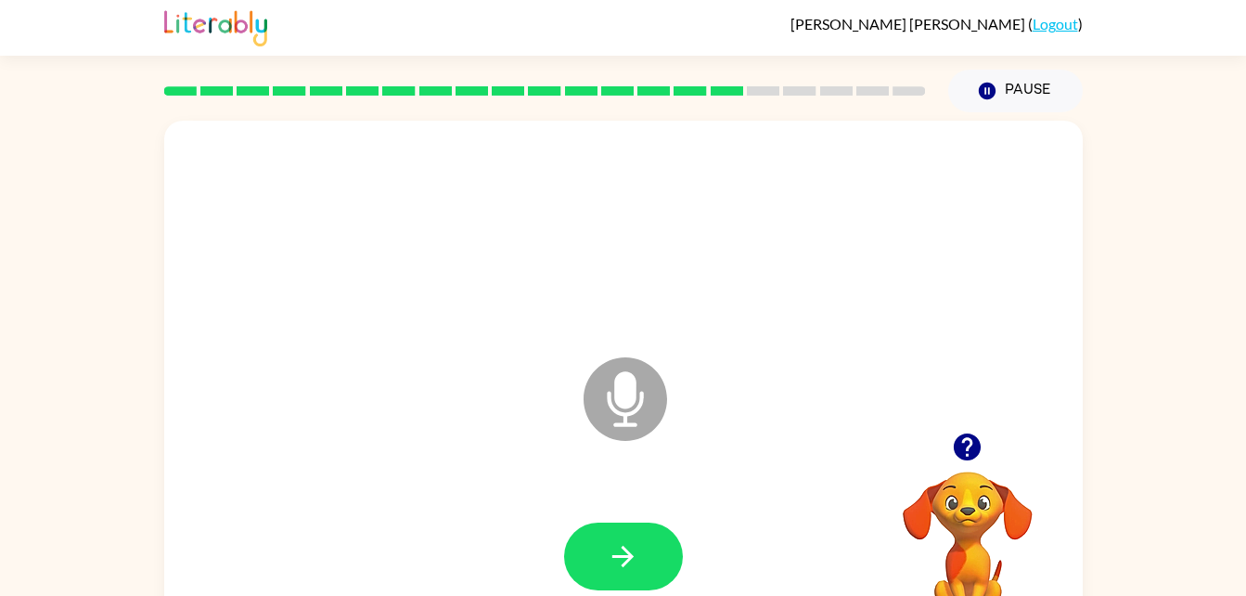
scroll to position [0, 0]
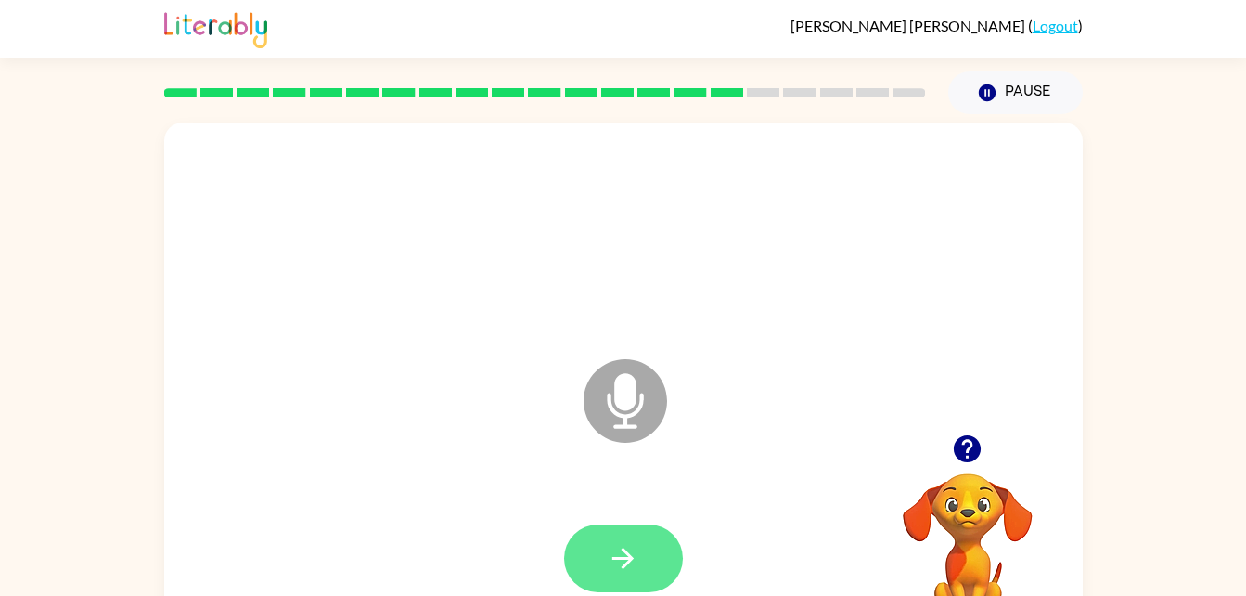
click at [651, 538] on button "button" at bounding box center [623, 558] width 119 height 68
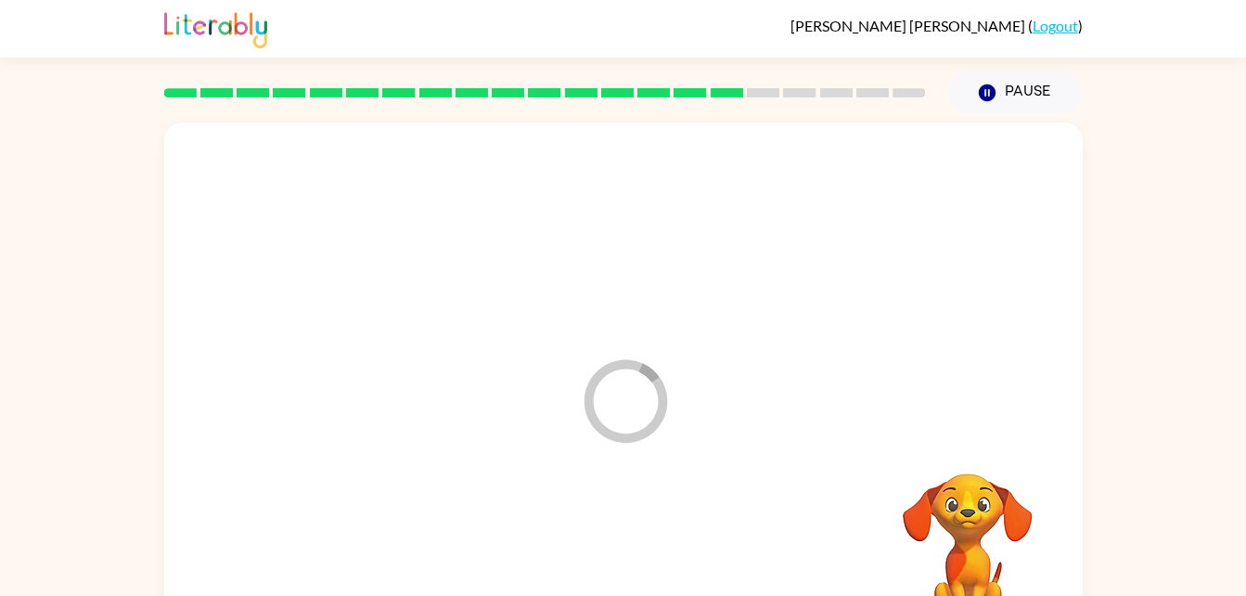
scroll to position [57, 0]
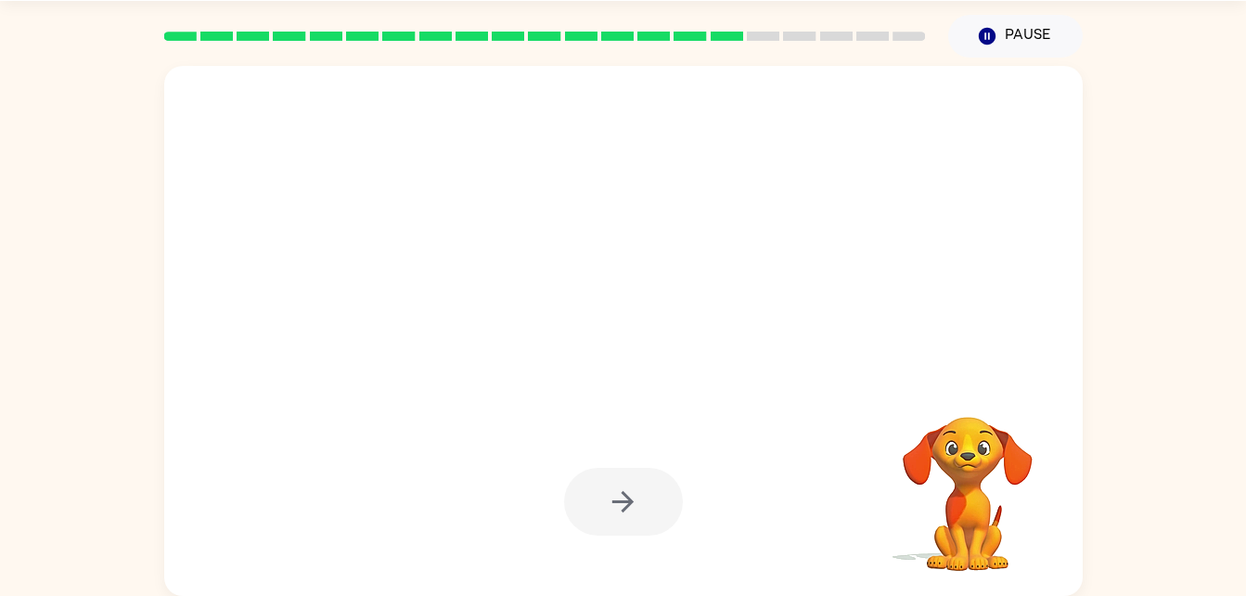
click at [655, 529] on div at bounding box center [623, 502] width 119 height 68
click at [640, 477] on div at bounding box center [623, 502] width 119 height 68
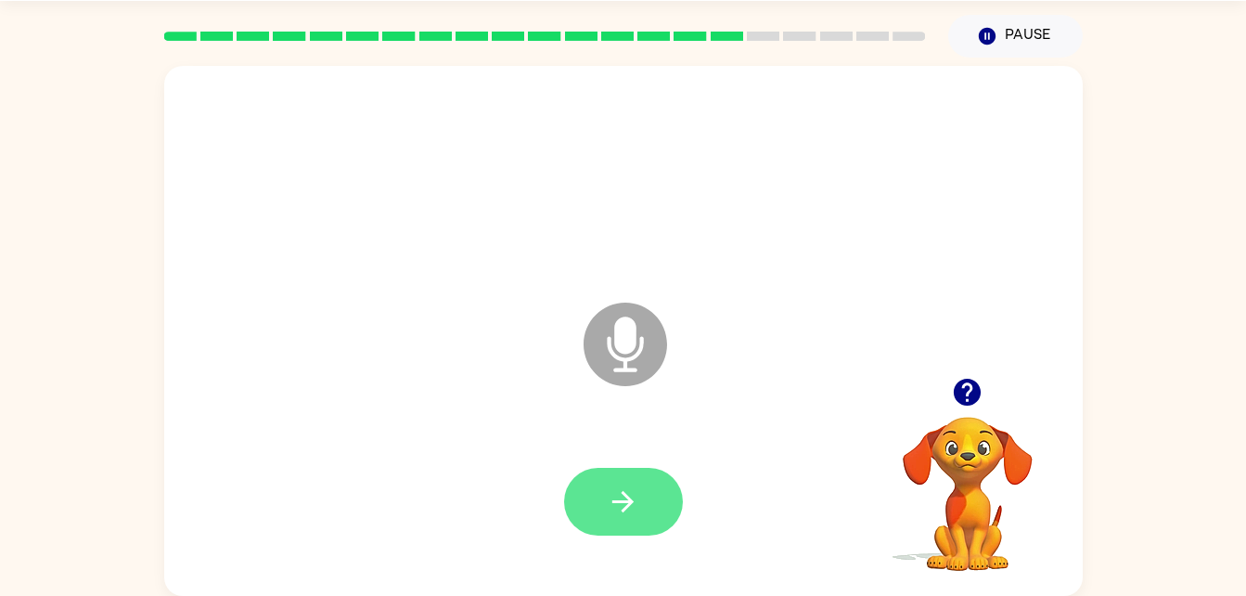
click at [631, 503] on icon "button" at bounding box center [623, 501] width 21 height 21
click at [635, 495] on icon "button" at bounding box center [623, 501] width 32 height 32
click at [635, 487] on icon "button" at bounding box center [623, 501] width 32 height 32
click at [616, 493] on icon "button" at bounding box center [623, 501] width 32 height 32
click at [620, 473] on button "button" at bounding box center [623, 502] width 119 height 68
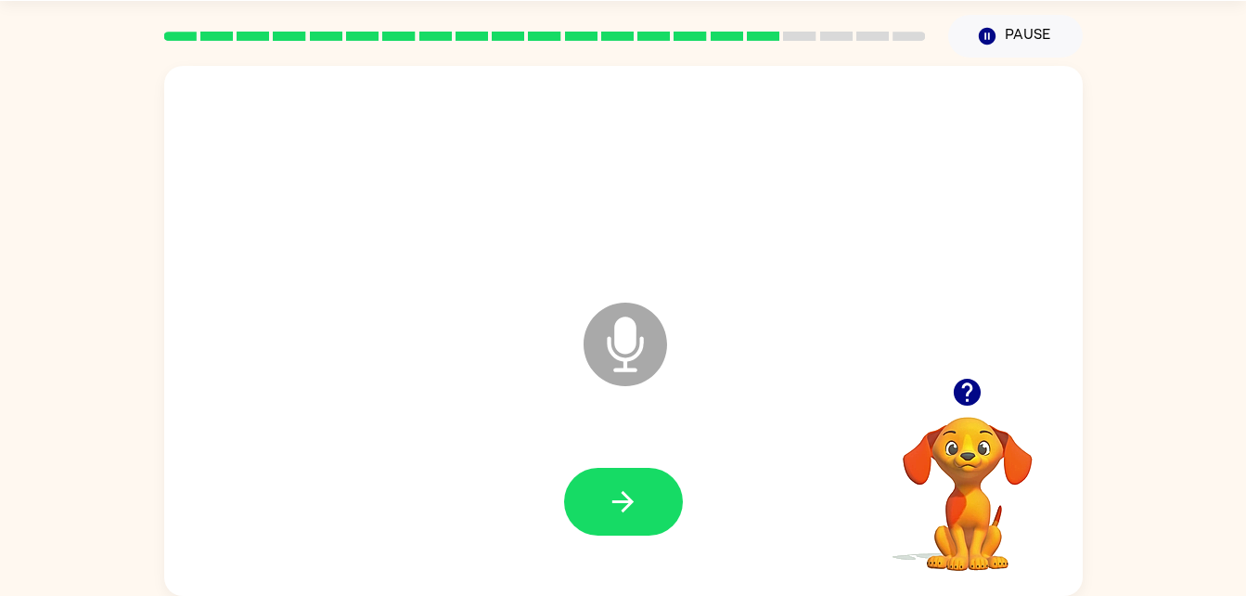
click at [648, 358] on icon at bounding box center [626, 345] width 84 height 84
click at [645, 495] on button "button" at bounding box center [623, 502] width 119 height 68
click at [623, 336] on icon "Microphone The Microphone is here when it is your turn to talk" at bounding box center [718, 367] width 278 height 139
click at [626, 506] on icon "button" at bounding box center [623, 501] width 21 height 21
click at [625, 480] on button "button" at bounding box center [623, 502] width 119 height 68
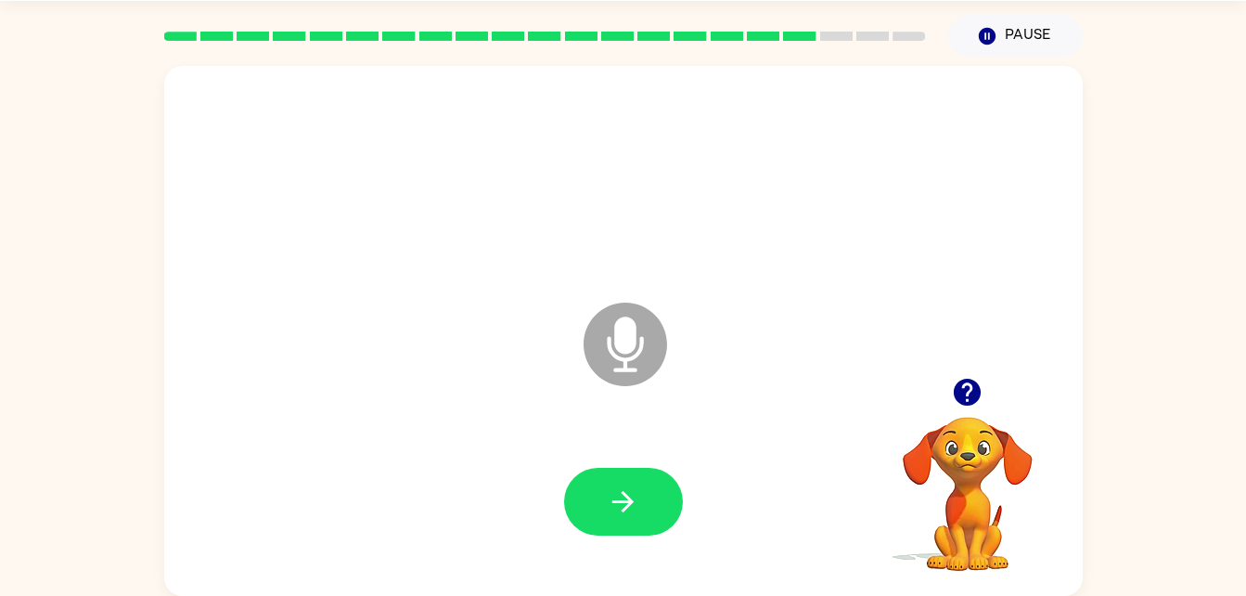
click at [639, 363] on icon at bounding box center [626, 345] width 84 height 84
click at [626, 306] on icon at bounding box center [626, 345] width 84 height 84
click at [622, 342] on icon "Microphone The Microphone is here when it is your turn to talk" at bounding box center [718, 367] width 278 height 139
click at [609, 339] on icon "Microphone The Microphone is here when it is your turn to talk" at bounding box center [718, 367] width 278 height 139
click at [602, 508] on button "button" at bounding box center [623, 502] width 119 height 68
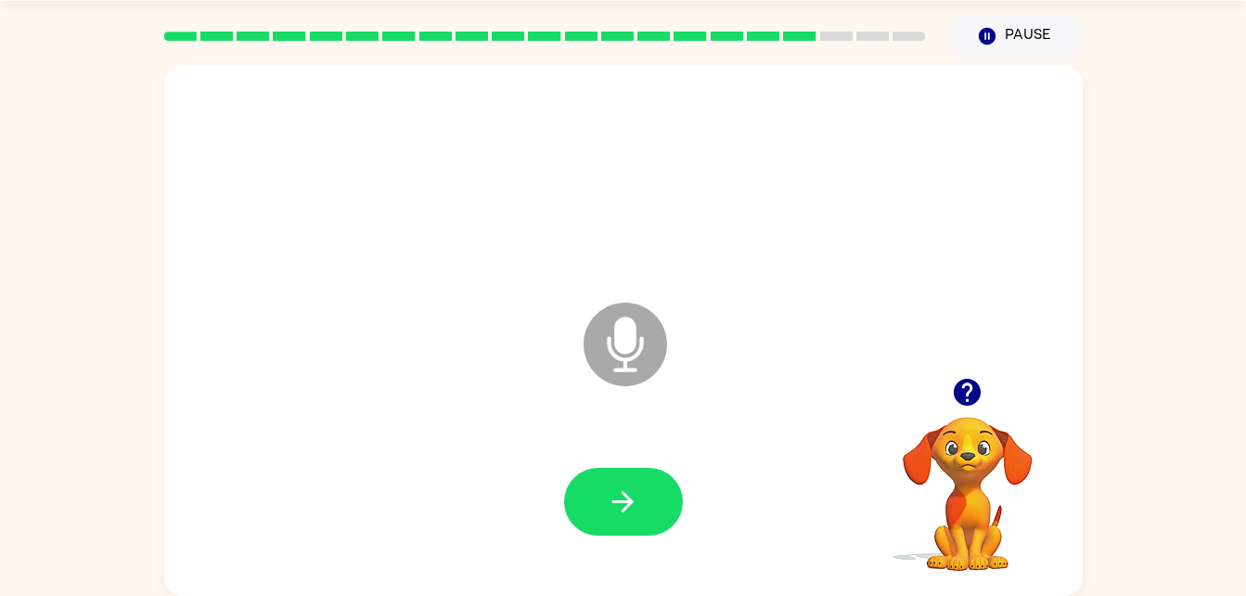
click at [631, 345] on icon "Microphone The Microphone is here when it is your turn to talk" at bounding box center [718, 367] width 278 height 139
click at [615, 493] on icon "button" at bounding box center [623, 501] width 32 height 32
click at [646, 483] on button "button" at bounding box center [623, 502] width 119 height 68
click at [620, 497] on icon "button" at bounding box center [623, 501] width 32 height 32
click at [615, 516] on icon "button" at bounding box center [623, 501] width 32 height 32
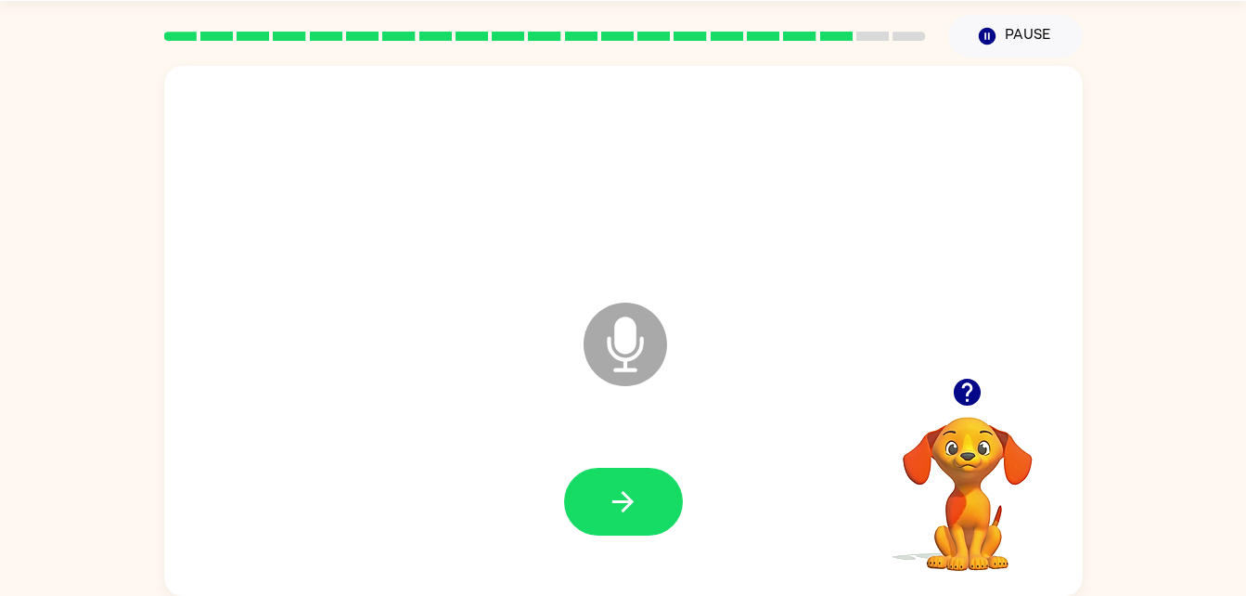
click at [609, 333] on icon at bounding box center [626, 345] width 84 height 84
click at [607, 502] on icon "button" at bounding box center [623, 501] width 32 height 32
click at [618, 515] on icon "button" at bounding box center [623, 501] width 32 height 32
click at [643, 471] on button "button" at bounding box center [623, 502] width 119 height 68
click at [646, 497] on button "button" at bounding box center [623, 502] width 119 height 68
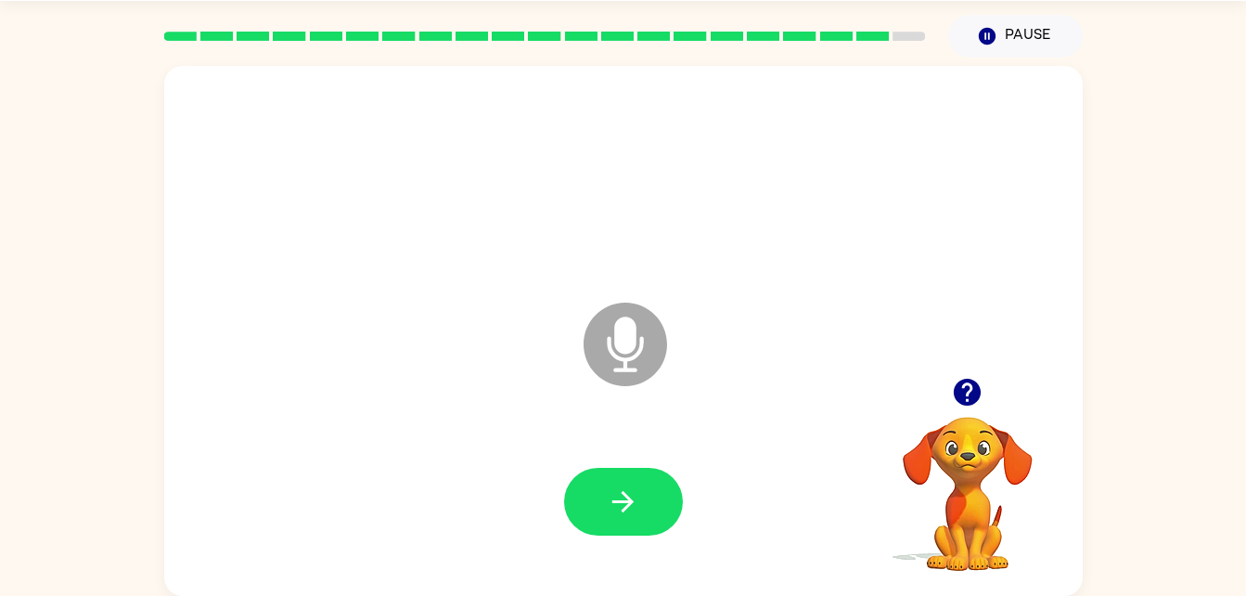
click at [620, 361] on icon at bounding box center [626, 345] width 84 height 84
click at [609, 505] on icon "button" at bounding box center [623, 501] width 32 height 32
click at [619, 509] on icon "button" at bounding box center [623, 501] width 32 height 32
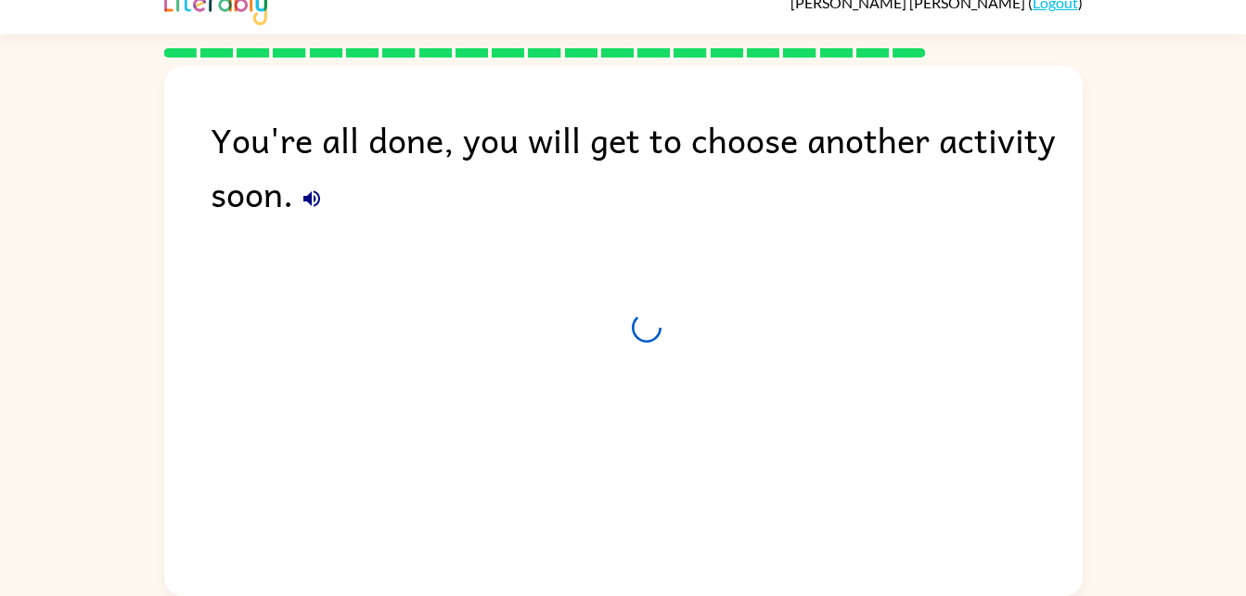
scroll to position [23, 0]
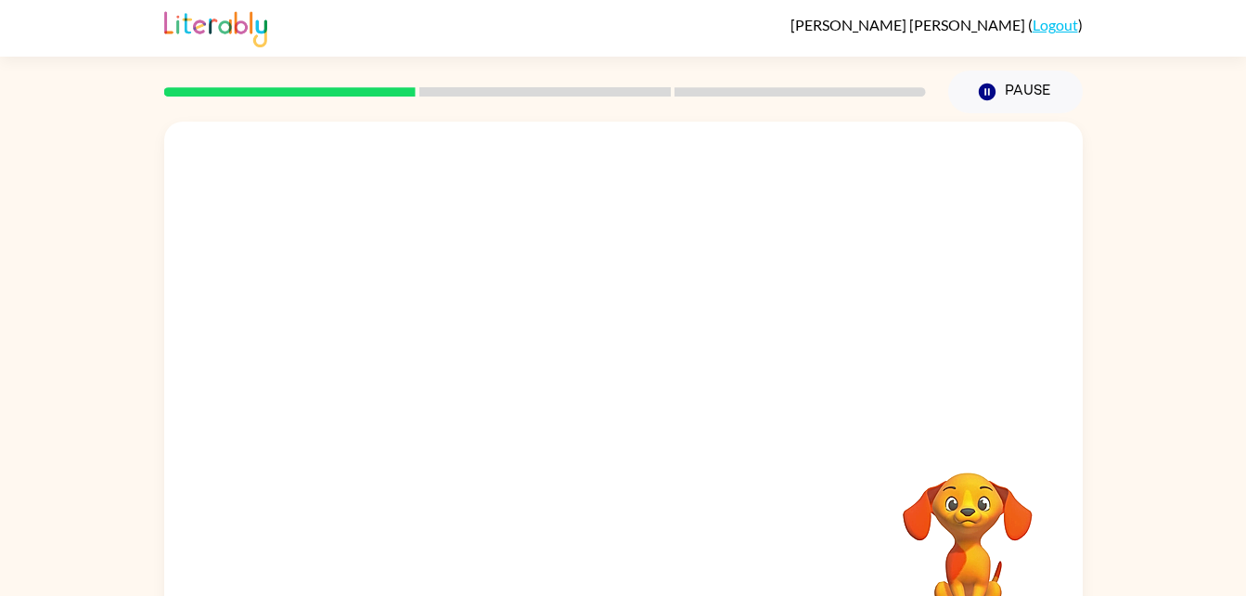
scroll to position [57, 0]
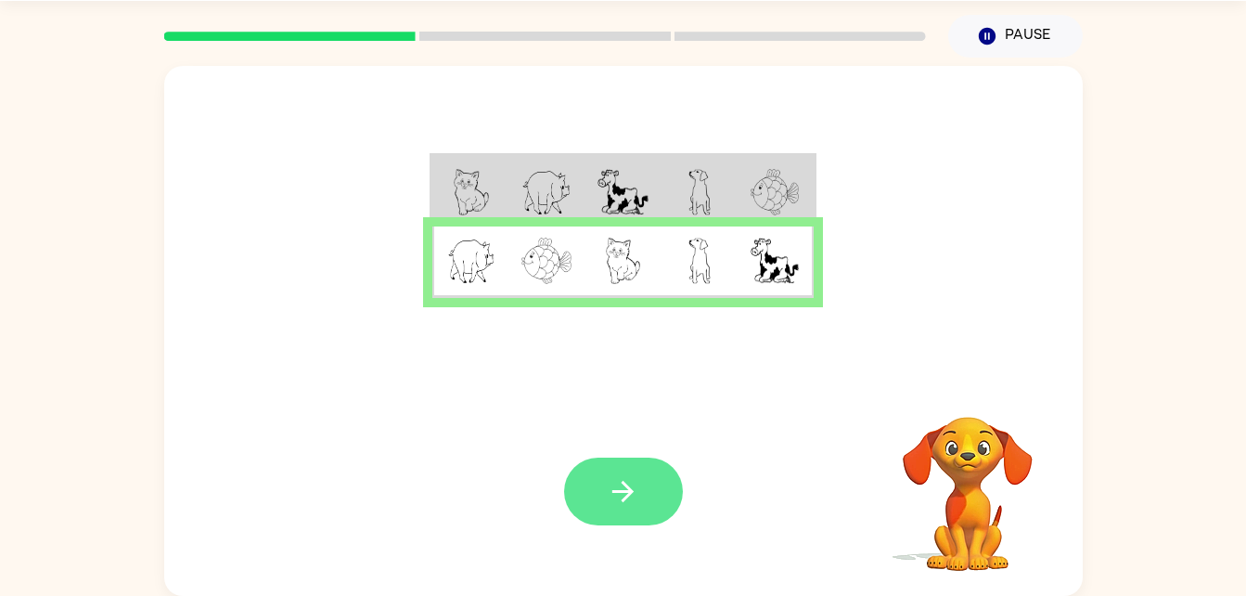
click at [614, 471] on button "button" at bounding box center [623, 492] width 119 height 68
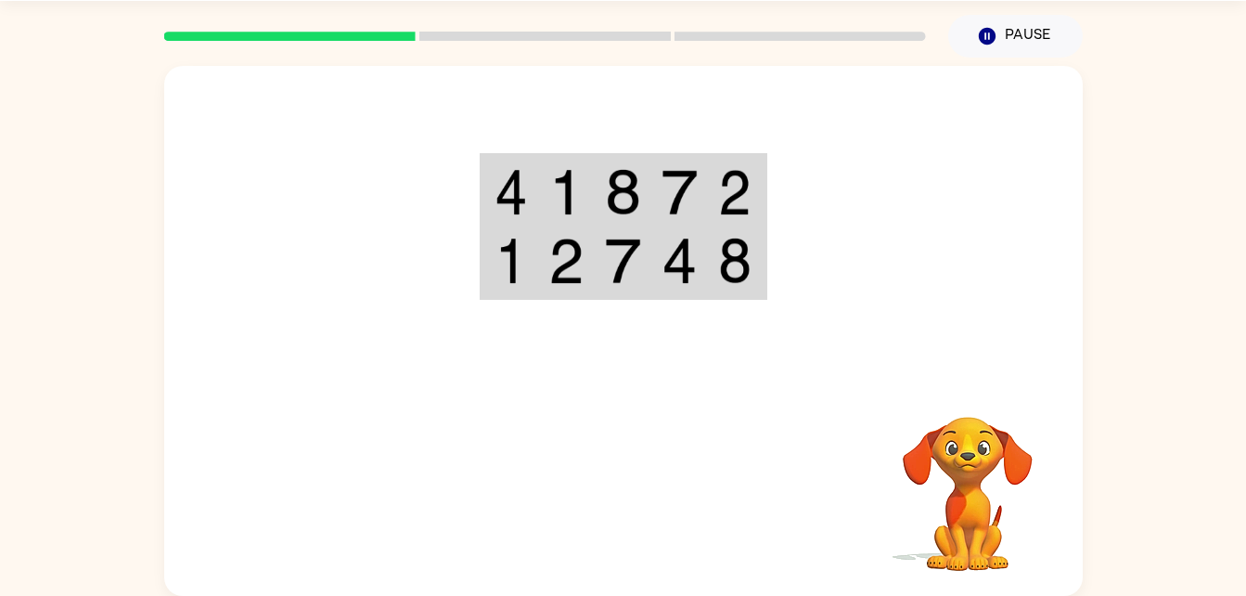
click at [548, 28] on div at bounding box center [545, 36] width 784 height 65
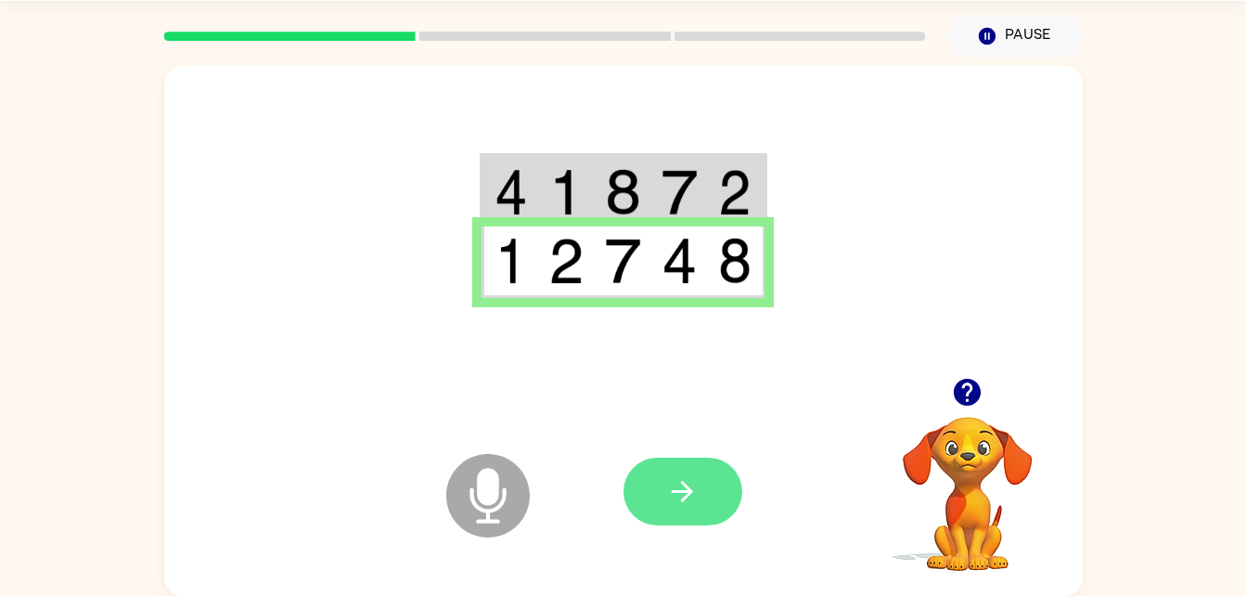
click at [677, 488] on icon "button" at bounding box center [682, 491] width 32 height 32
click at [709, 487] on button "button" at bounding box center [683, 492] width 119 height 68
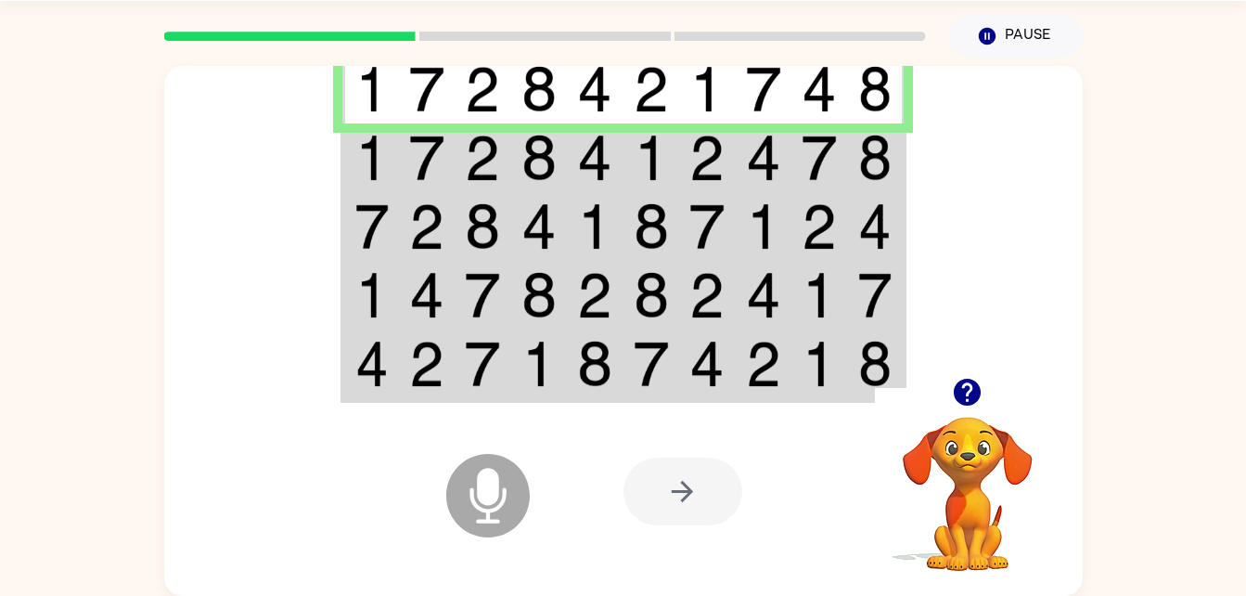
click at [548, 28] on div at bounding box center [545, 36] width 784 height 65
drag, startPoint x: 709, startPoint y: 487, endPoint x: 579, endPoint y: 71, distance: 435.6
click at [579, 71] on div "Della Williamson ( Logout ) Pause Pause Microphone The Microphone is here when …" at bounding box center [623, 269] width 1246 height 652
click at [390, 148] on td at bounding box center [370, 157] width 57 height 69
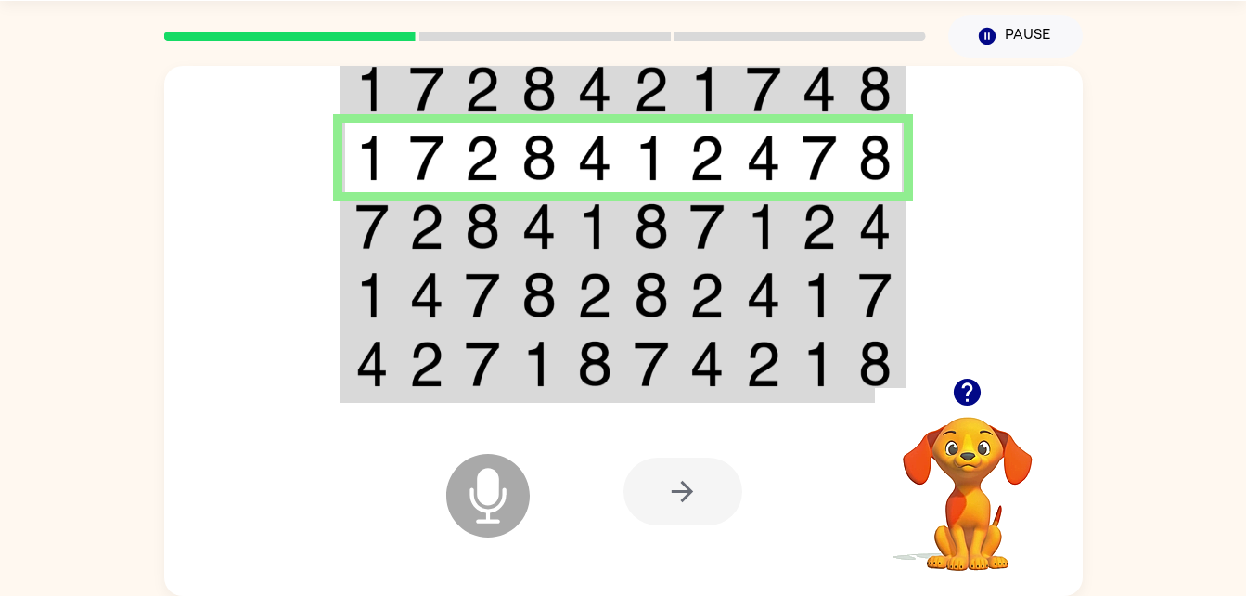
click at [364, 209] on img at bounding box center [371, 226] width 33 height 46
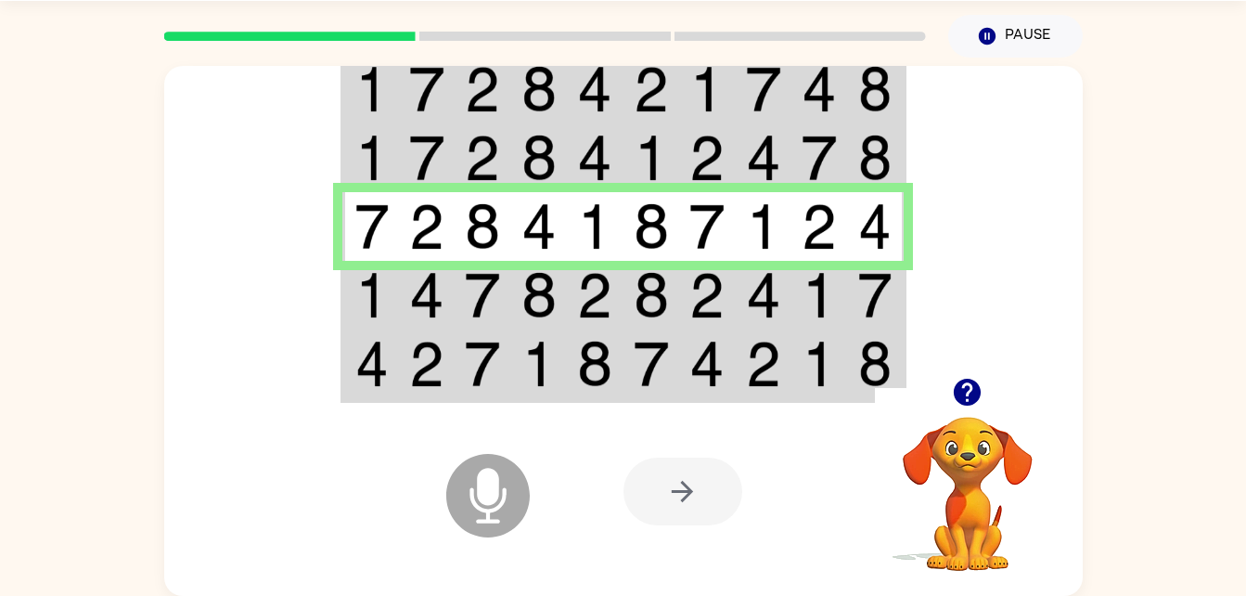
click at [376, 291] on img at bounding box center [371, 295] width 33 height 46
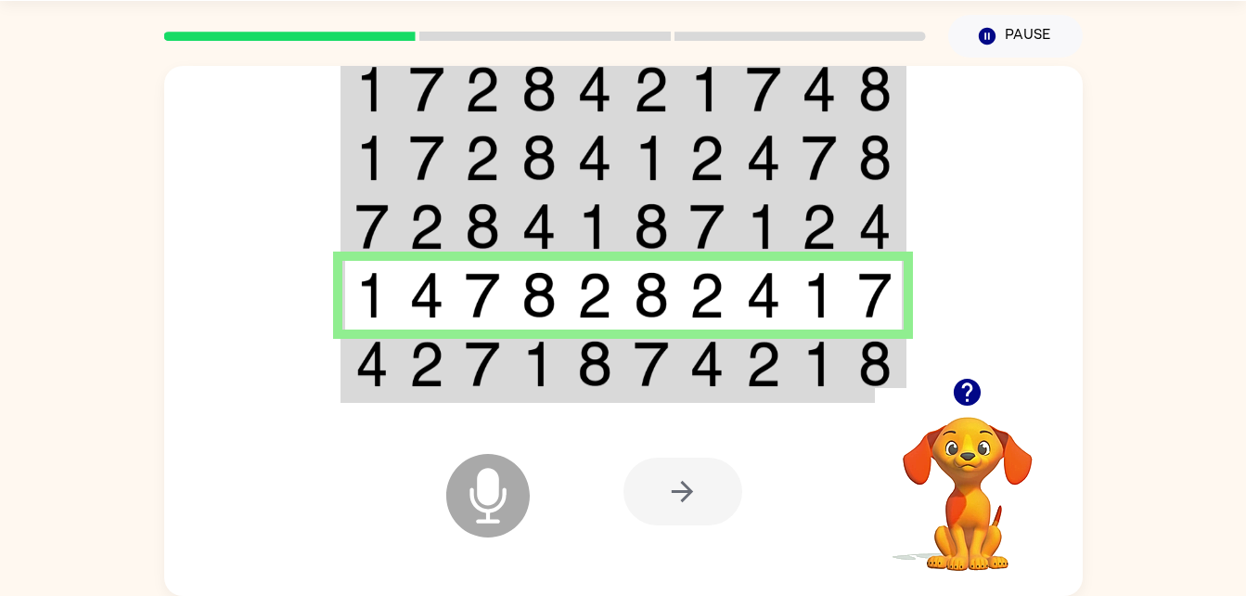
click at [399, 363] on td at bounding box center [427, 364] width 57 height 71
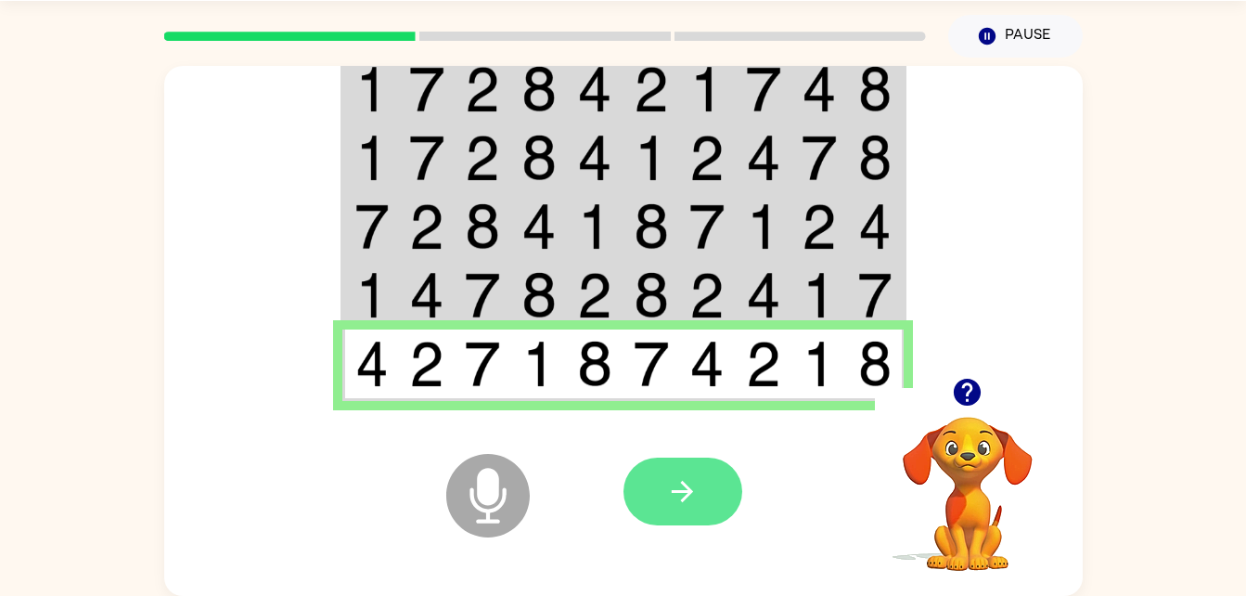
click at [667, 470] on button "button" at bounding box center [683, 492] width 119 height 68
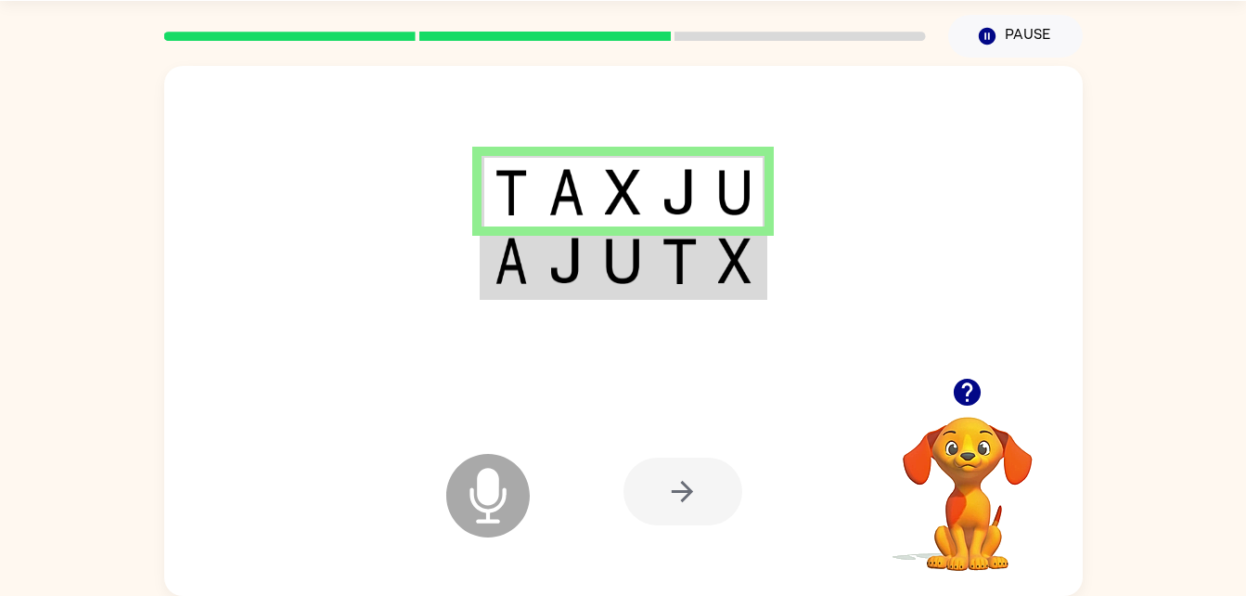
click at [640, 271] on img at bounding box center [622, 261] width 35 height 46
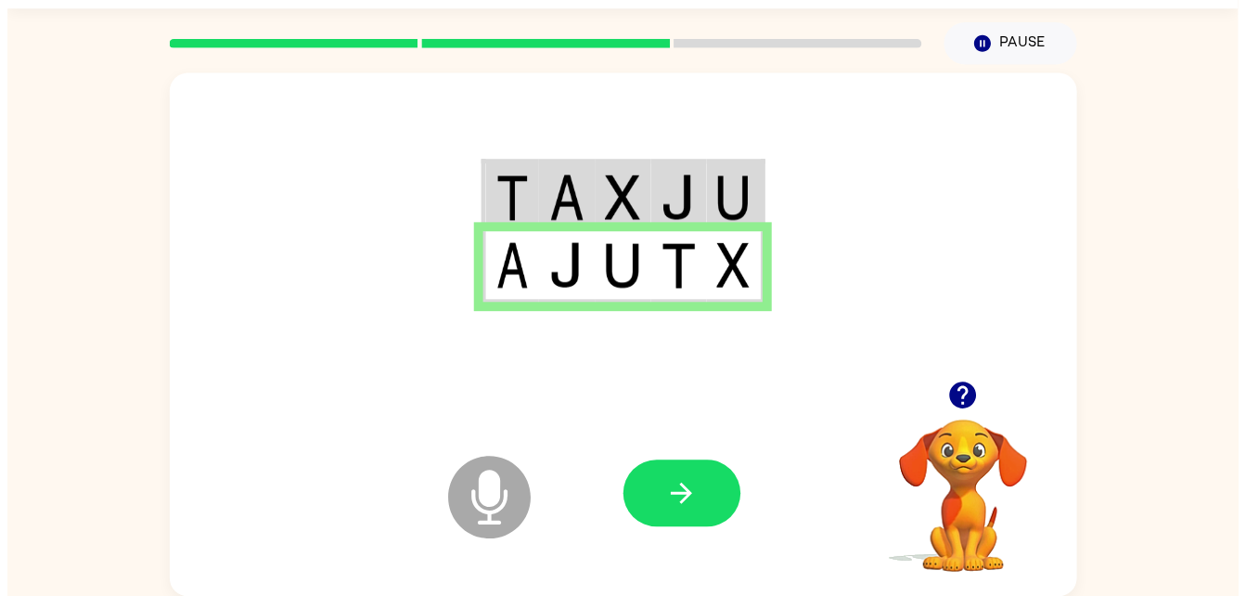
scroll to position [34, 0]
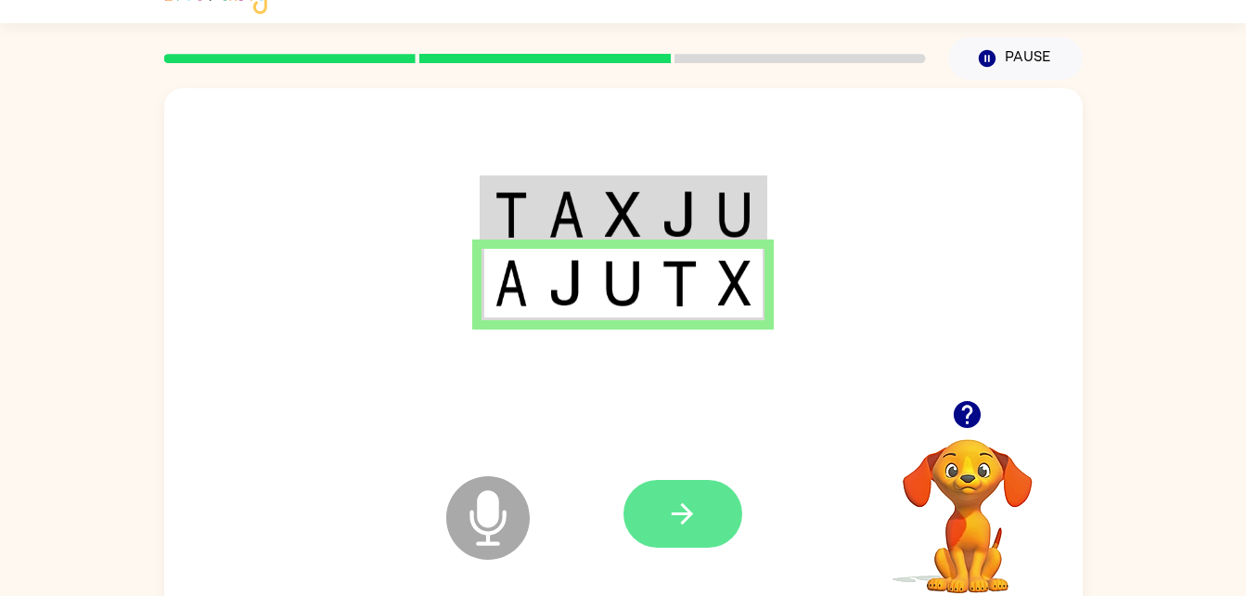
click at [690, 517] on icon "button" at bounding box center [682, 513] width 21 height 21
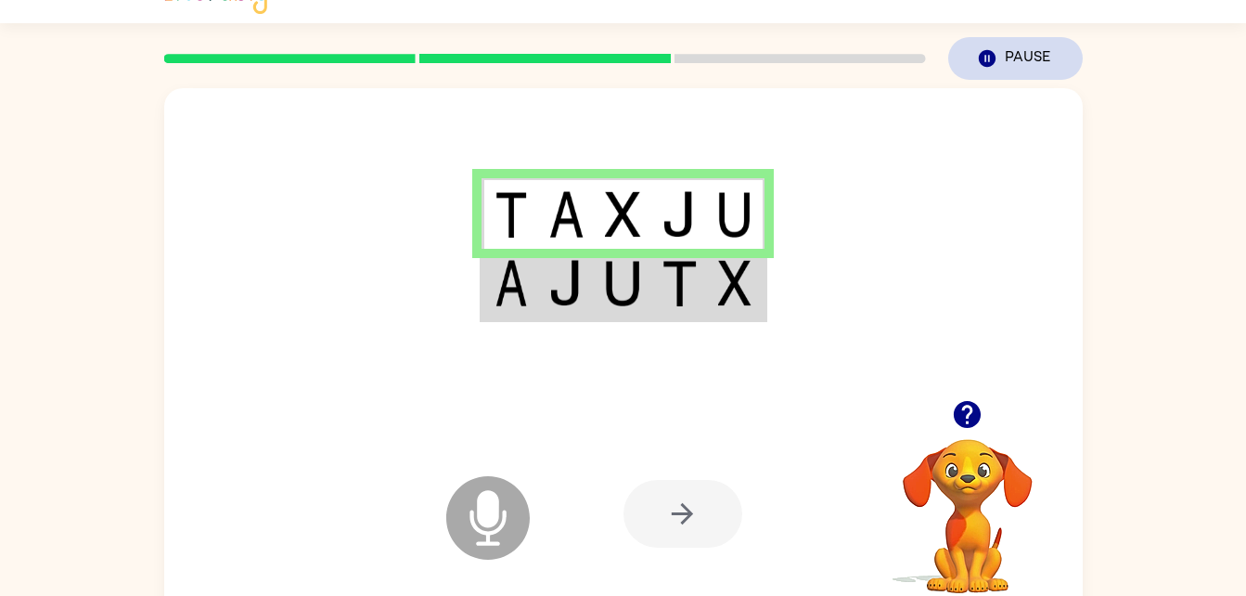
click at [1011, 63] on button "Pause Pause" at bounding box center [1015, 58] width 135 height 43
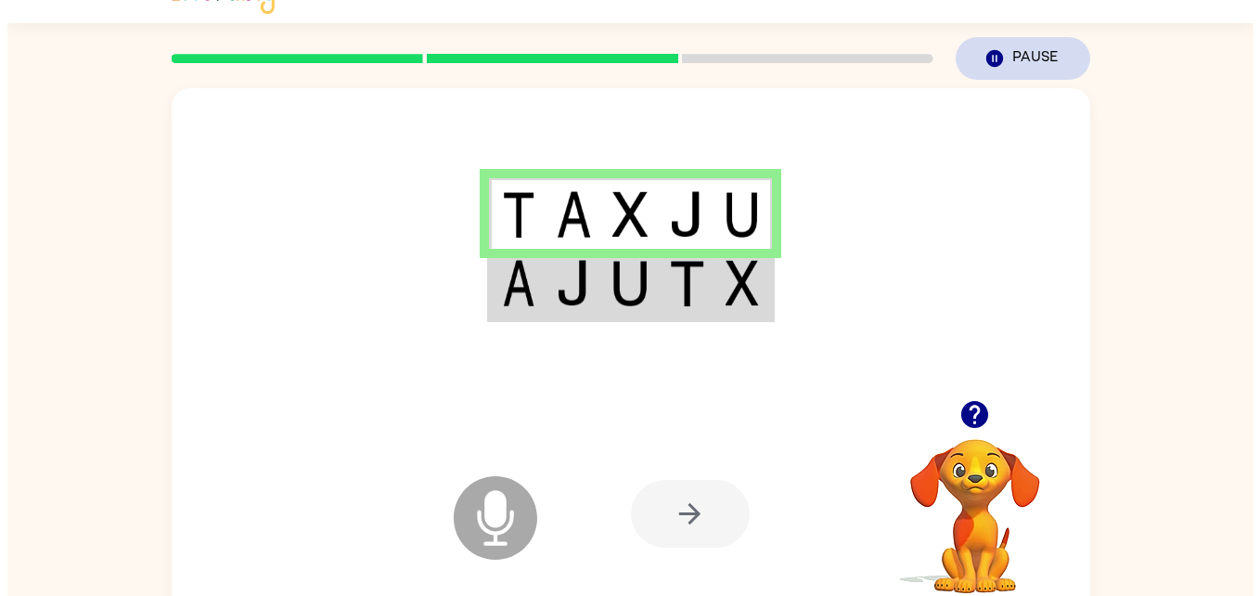
scroll to position [0, 0]
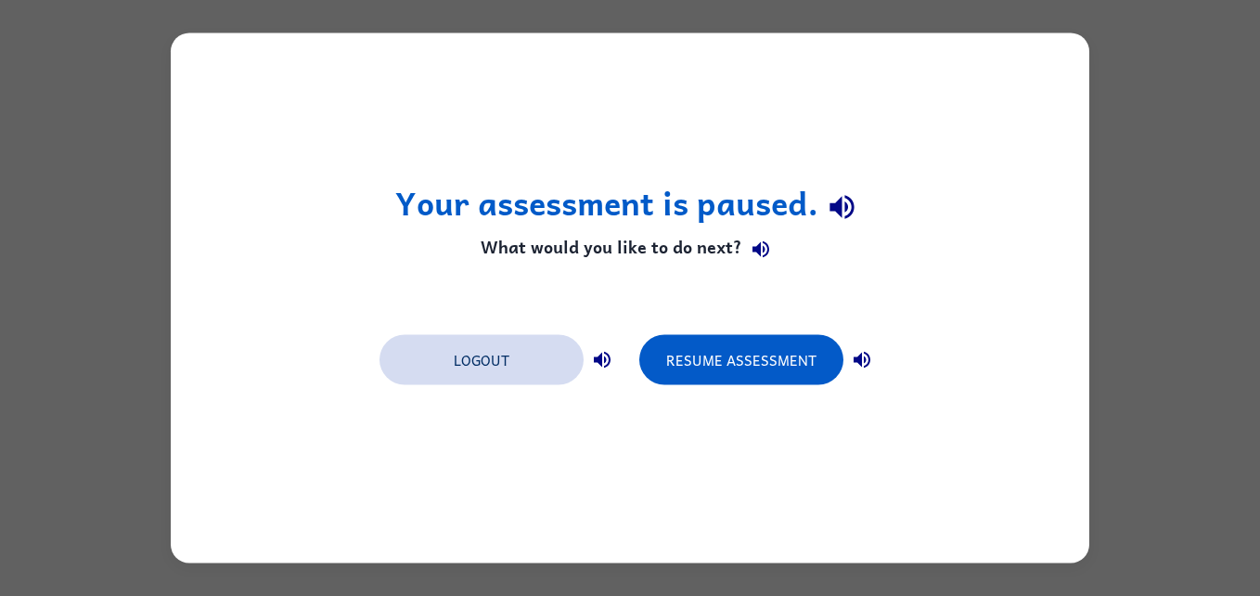
click at [535, 345] on button "Logout" at bounding box center [482, 360] width 204 height 50
